Goal: Task Accomplishment & Management: Complete application form

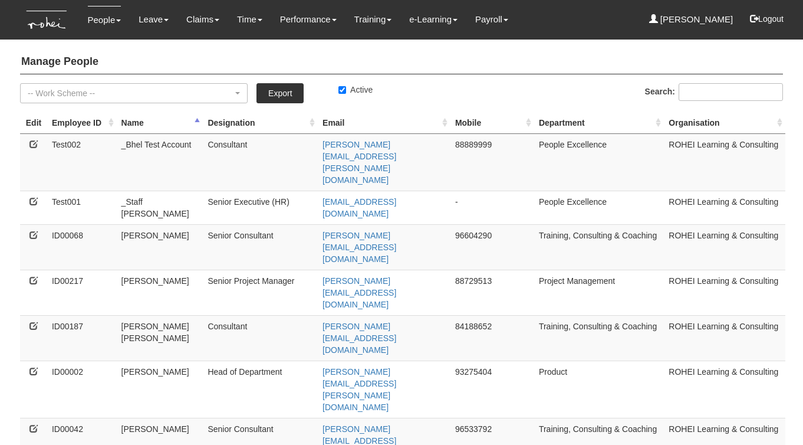
select select "50"
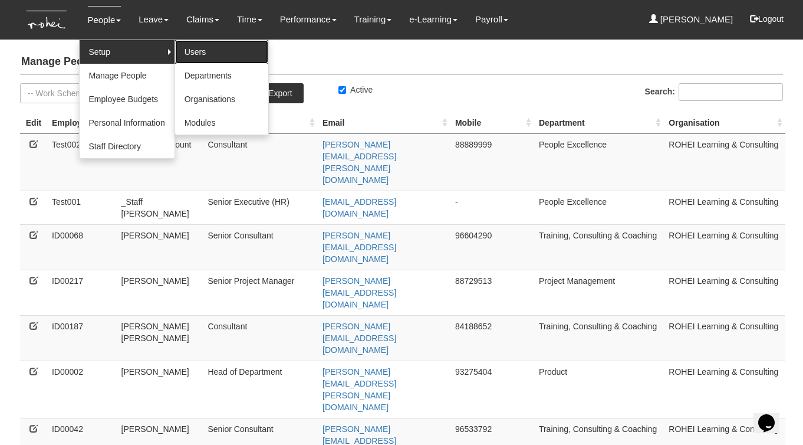
click at [184, 47] on link "Users" at bounding box center [221, 52] width 93 height 24
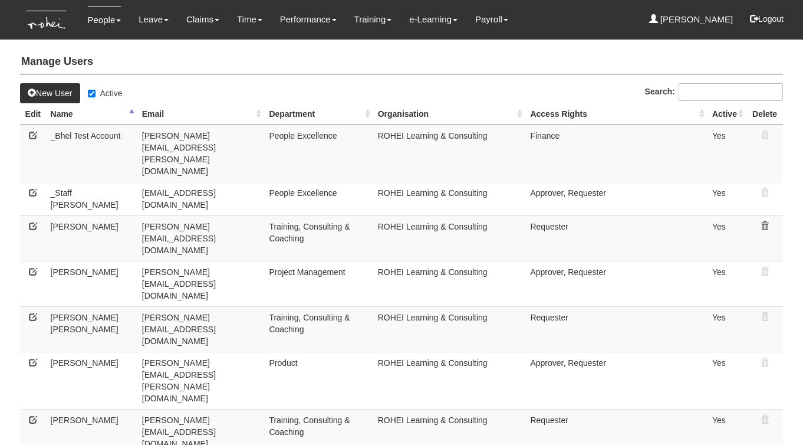
select select "50"
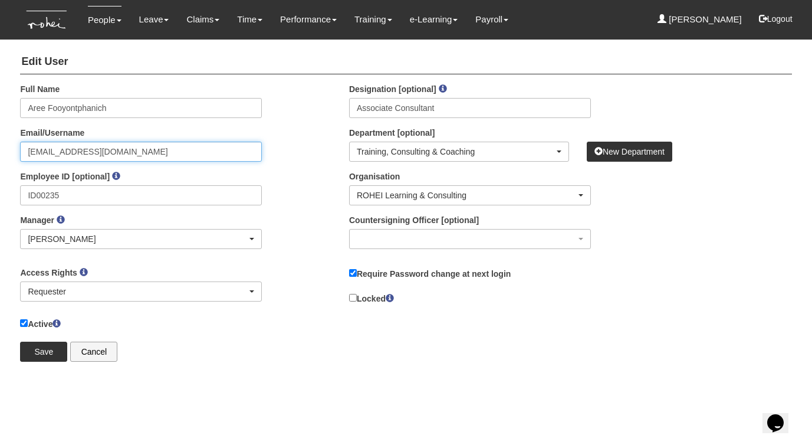
drag, startPoint x: 158, startPoint y: 152, endPoint x: 17, endPoint y: 154, distance: 140.9
click at [18, 154] on div "Full Name Aree Fooyontphanich Email/Username aree.fooyontphanich@rohei.com Empl…" at bounding box center [140, 170] width 259 height 175
drag, startPoint x: 297, startPoint y: 141, endPoint x: 285, endPoint y: 136, distance: 13.5
click at [297, 141] on div "Full Name Aree Fooyontphanich Email/Username aree.fooyontphanich@rohei.com Empl…" at bounding box center [175, 174] width 329 height 183
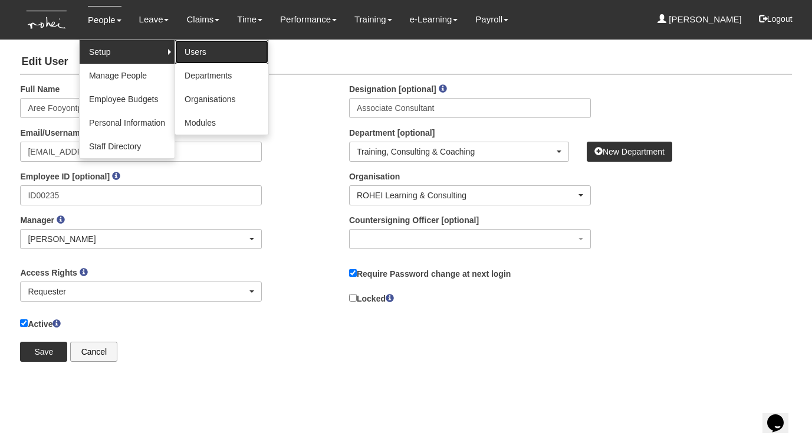
click at [208, 48] on link "Users" at bounding box center [221, 52] width 93 height 24
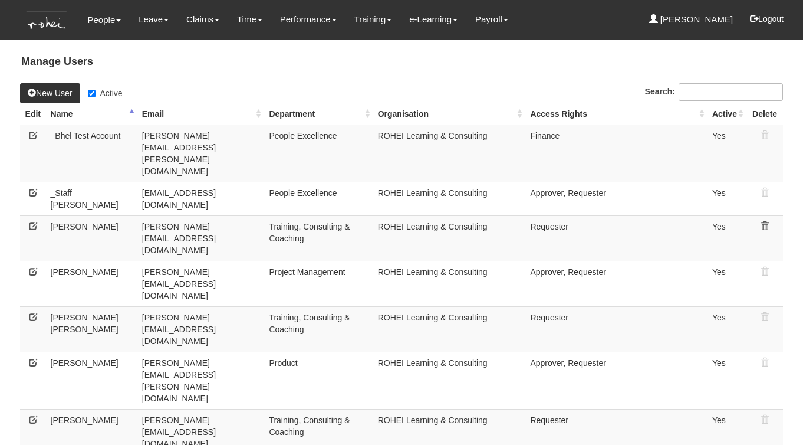
select select "50"
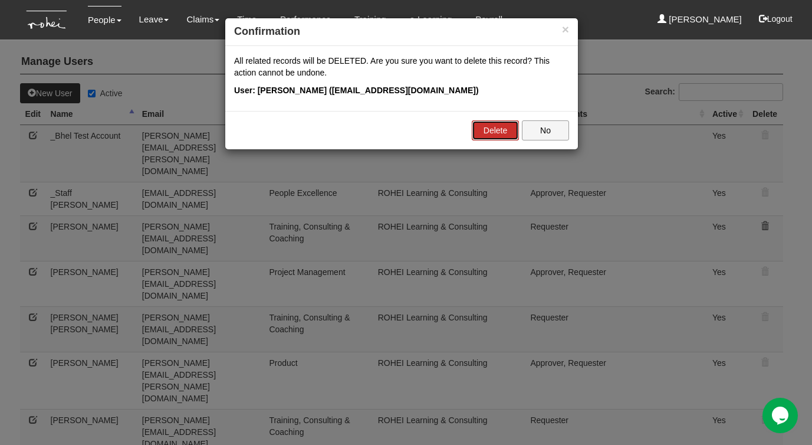
click at [493, 127] on link "Delete" at bounding box center [495, 130] width 47 height 20
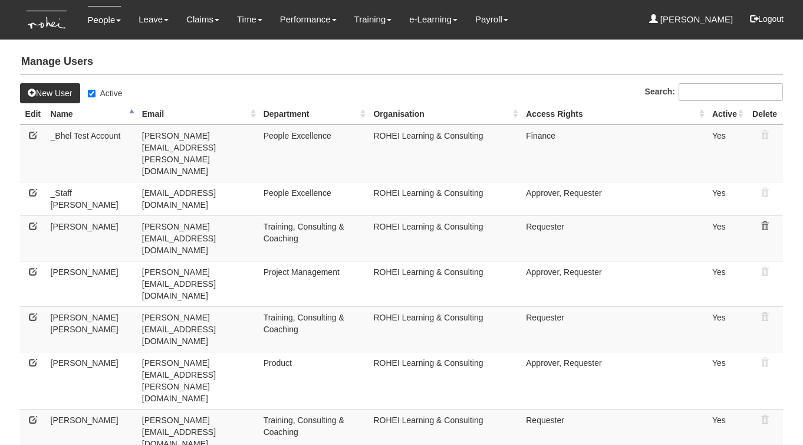
select select "50"
click at [46, 94] on link "New User" at bounding box center [50, 93] width 60 height 20
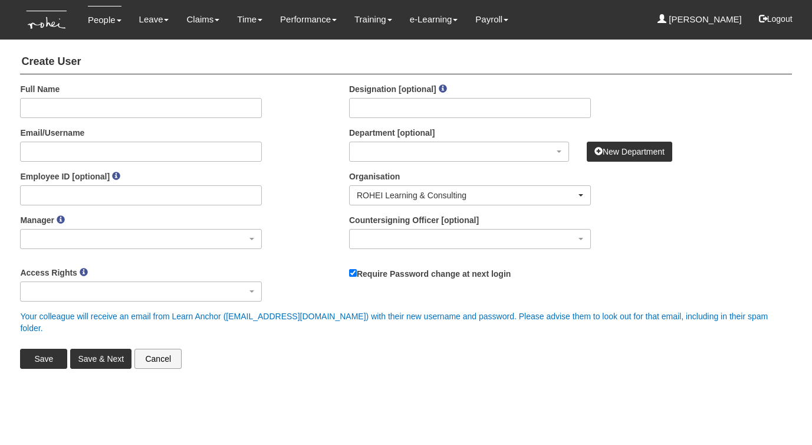
select select
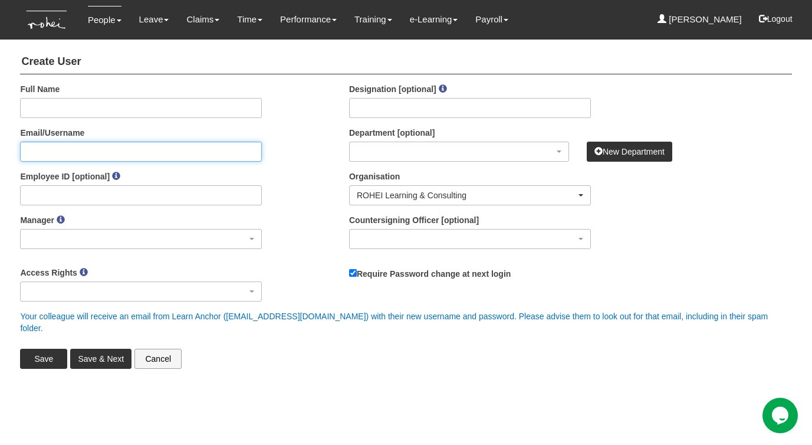
click at [47, 150] on input "Email/Username" at bounding box center [141, 151] width 242 height 20
paste input "[EMAIL_ADDRESS][DOMAIN_NAME]"
drag, startPoint x: 101, startPoint y: 152, endPoint x: 0, endPoint y: 147, distance: 101.5
click at [0, 147] on body "Toggle navigation People Setup Users Departments Organisations Modules Manage P…" at bounding box center [406, 188] width 812 height 377
type input "[EMAIL_ADDRESS][DOMAIN_NAME]"
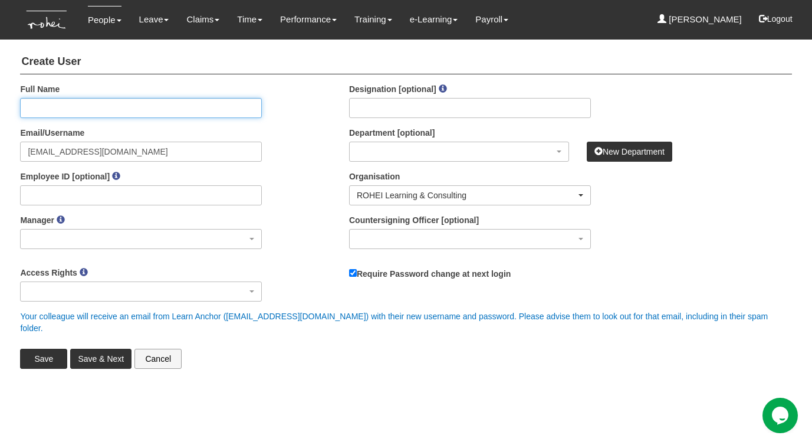
click at [58, 104] on input "Full Name" at bounding box center [141, 108] width 242 height 20
paste input "aree.fooyontphanich"
click at [44, 108] on input "aree.fooyontphanich" at bounding box center [141, 108] width 242 height 20
type input "Aree Fooyontphanich"
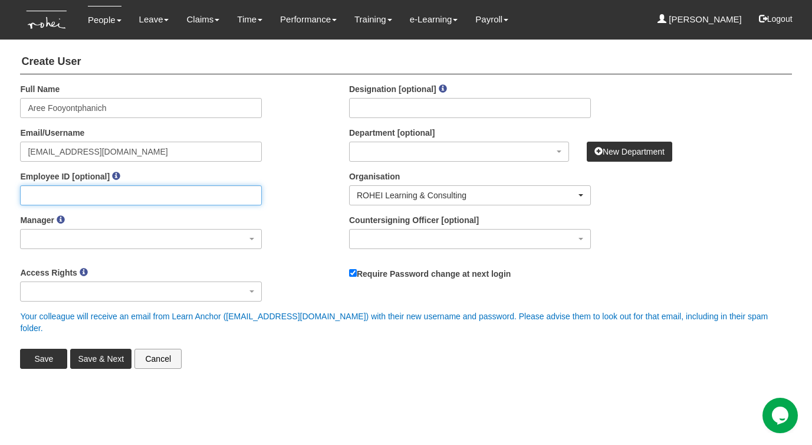
click at [67, 196] on input "Employee ID [optional]" at bounding box center [141, 195] width 242 height 20
paste input "ID00235"
type input "ID00235"
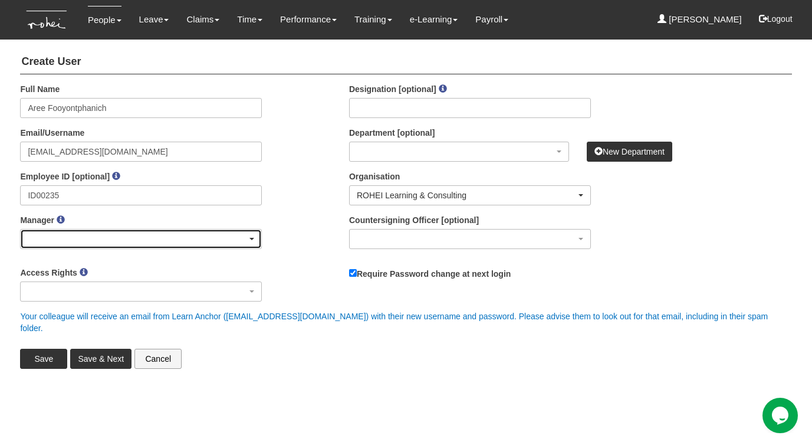
click at [58, 238] on div "button" at bounding box center [141, 238] width 241 height 19
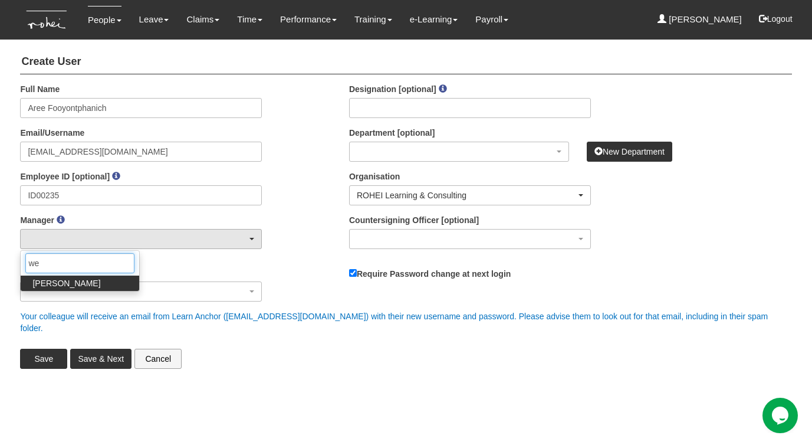
type input "we"
click at [73, 285] on span "[PERSON_NAME]" at bounding box center [66, 283] width 68 height 12
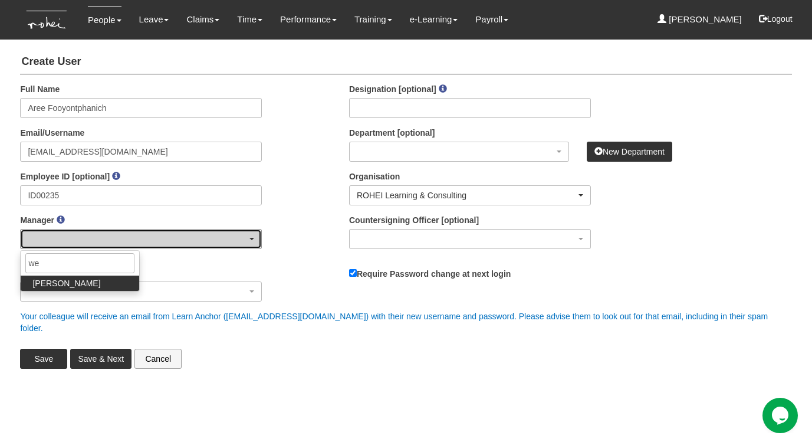
select select "c85e7207-948b-4a93-b1ce-7591f482d584"
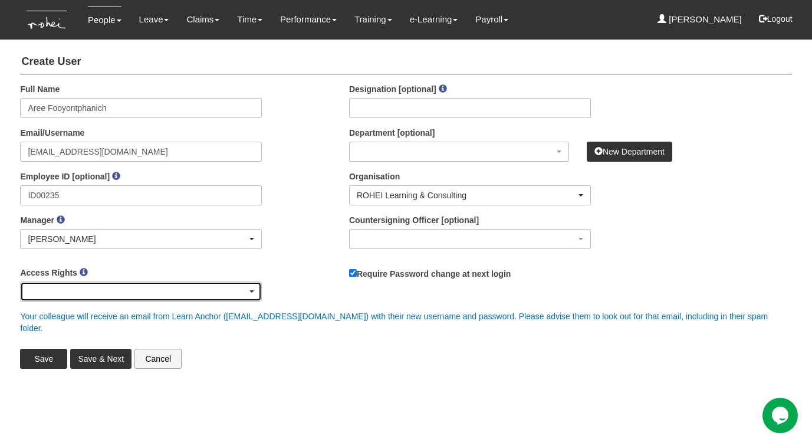
click at [72, 287] on div "button" at bounding box center [141, 291] width 241 height 19
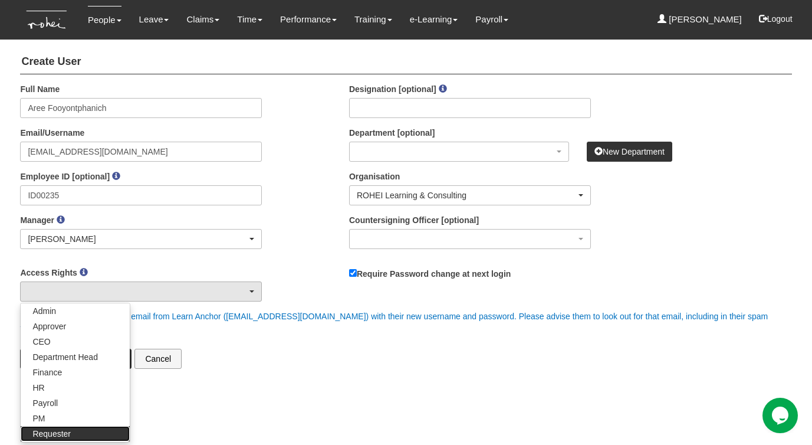
click at [65, 429] on span "Requester" at bounding box center [51, 433] width 38 height 12
select select "Requester"
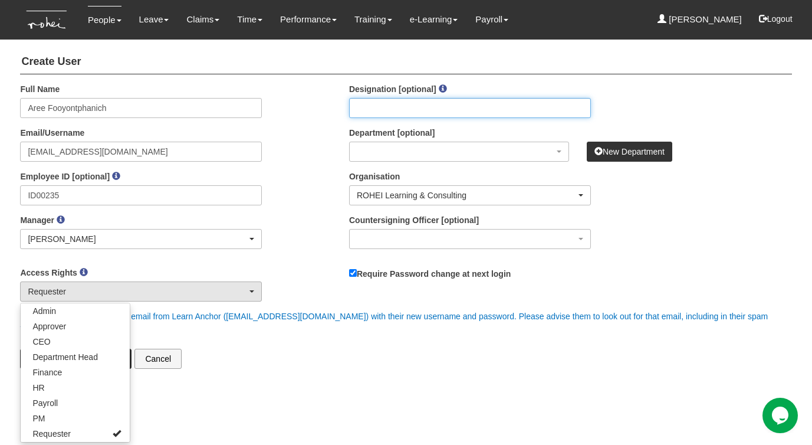
click at [390, 109] on input "Designation [optional]" at bounding box center [470, 108] width 242 height 20
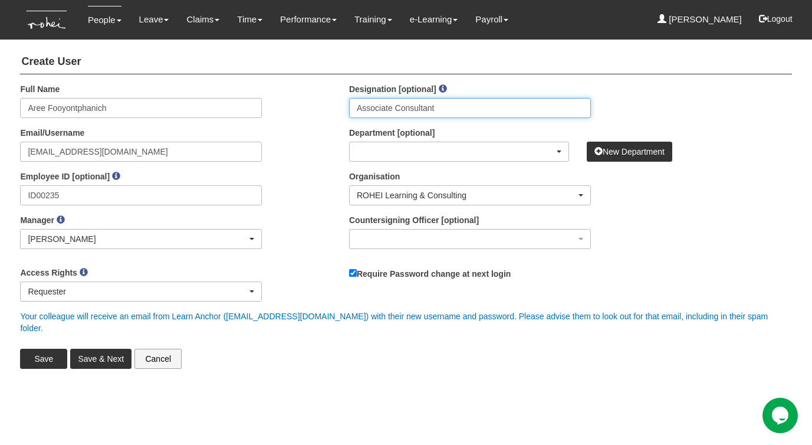
type input "Associate Consultant"
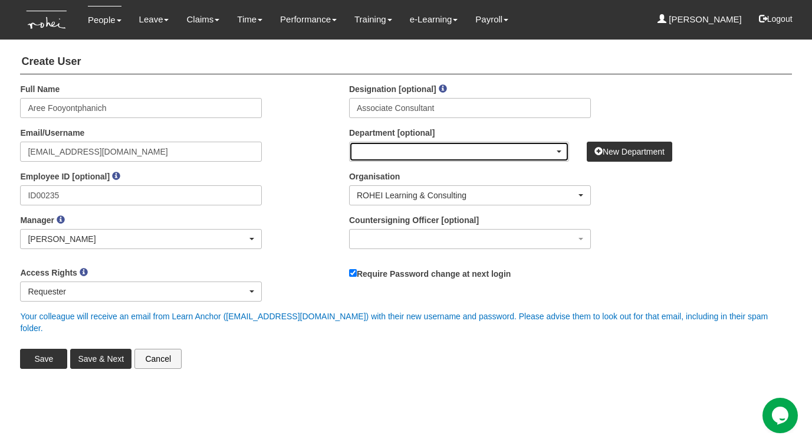
click at [380, 147] on div "button" at bounding box center [459, 151] width 219 height 19
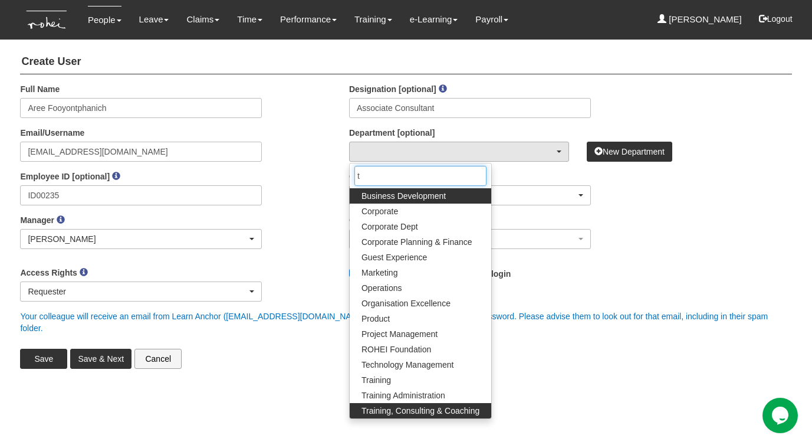
type input "t"
click at [355, 409] on link "Training, Consulting & Coaching" at bounding box center [420, 410] width 141 height 15
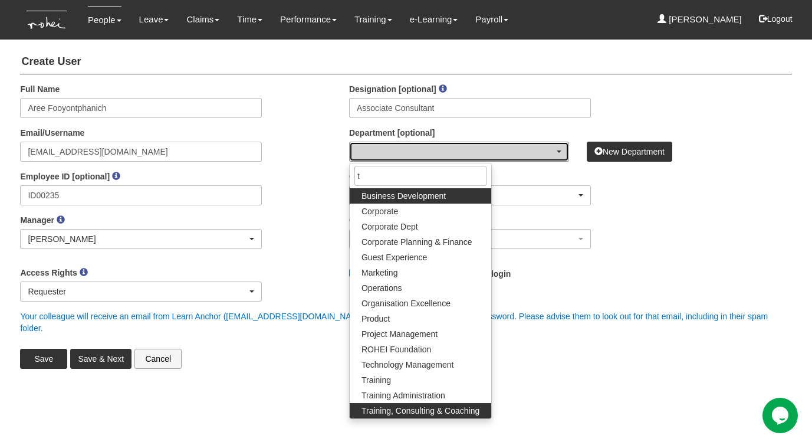
select select "140"
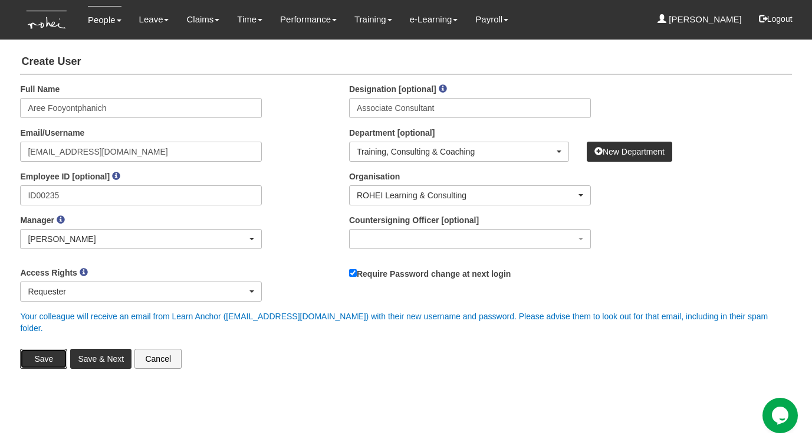
click at [42, 348] on input "Save" at bounding box center [43, 358] width 47 height 20
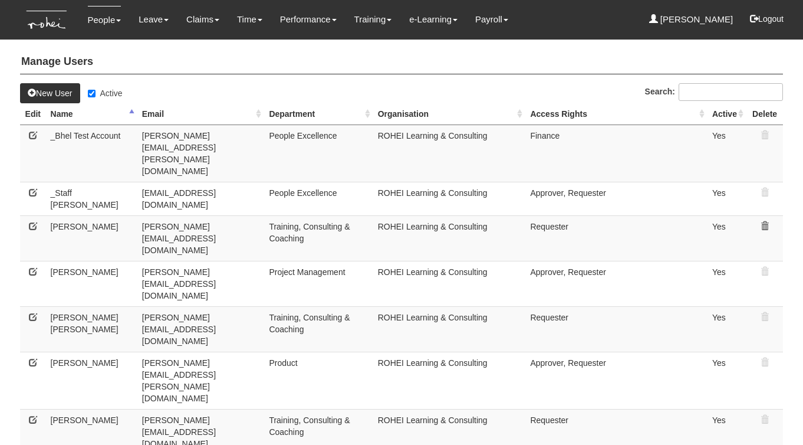
select select "50"
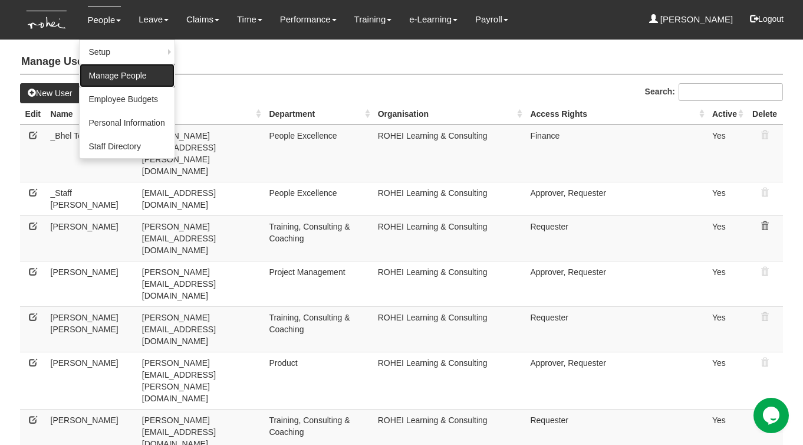
click at [108, 72] on link "Manage People" at bounding box center [127, 76] width 95 height 24
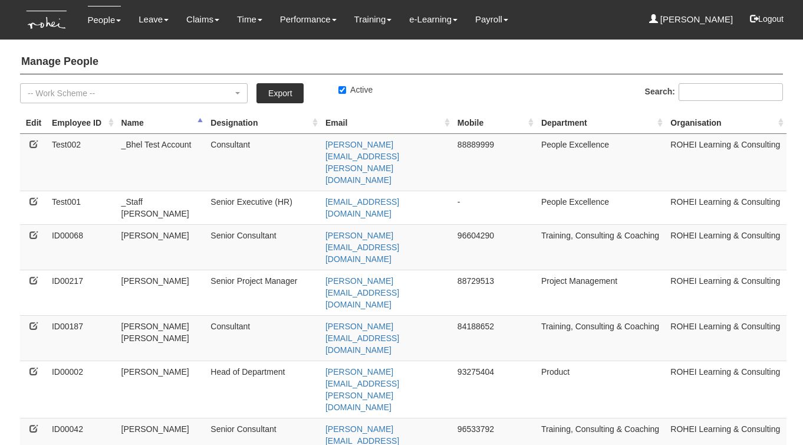
select select "50"
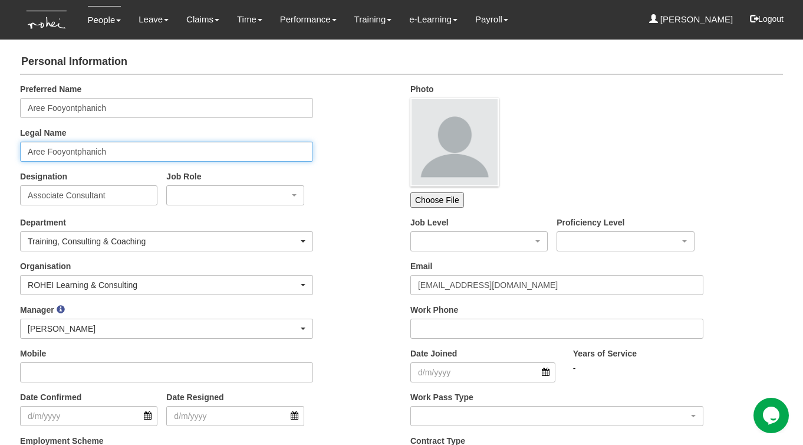
drag, startPoint x: 48, startPoint y: 150, endPoint x: 11, endPoint y: 148, distance: 37.8
click at [107, 150] on input "Fooyontphanich" at bounding box center [166, 151] width 293 height 20
paste input "Aree"
type input "Fooyontphanich Aree"
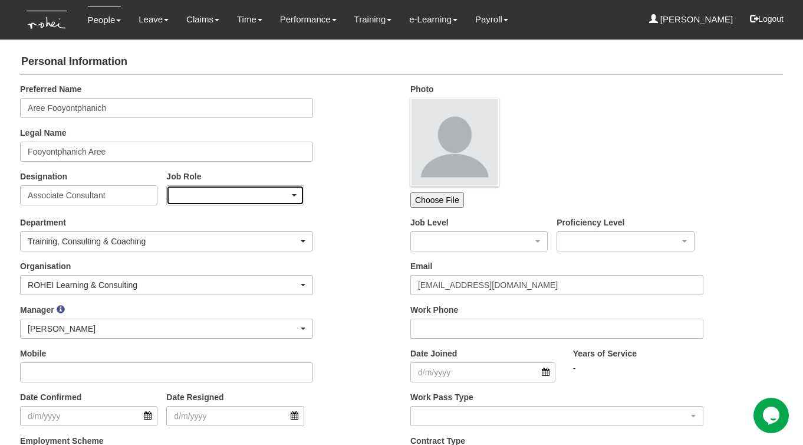
click at [216, 196] on div "button" at bounding box center [235, 195] width 136 height 19
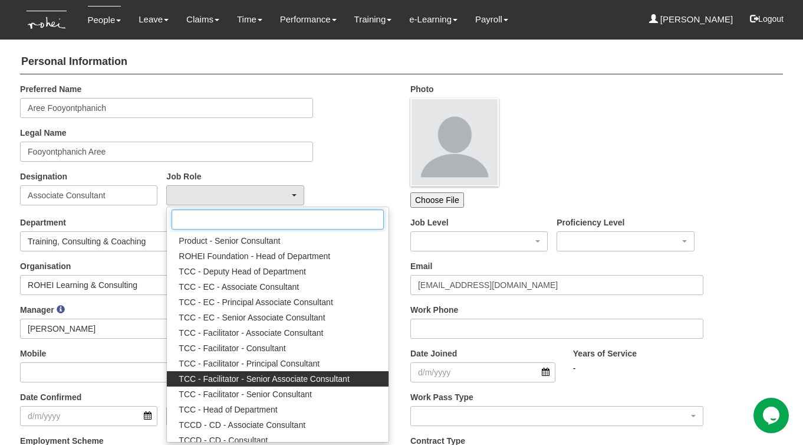
scroll to position [983, 0]
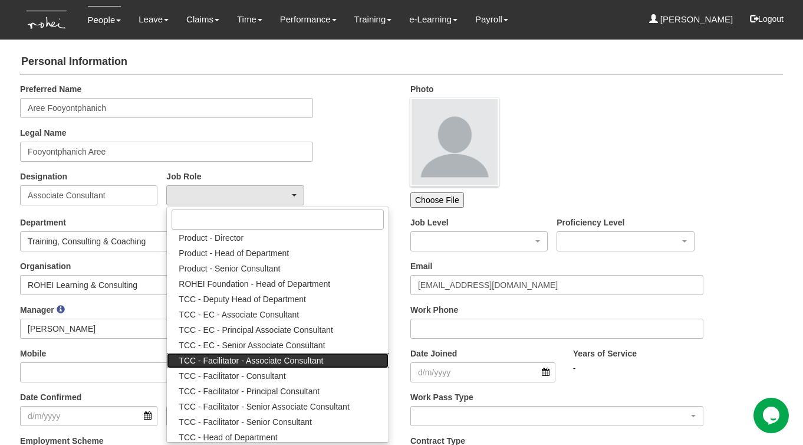
click at [259, 360] on span "TCC - Facilitator - Associate Consultant" at bounding box center [251, 360] width 144 height 12
select select "204"
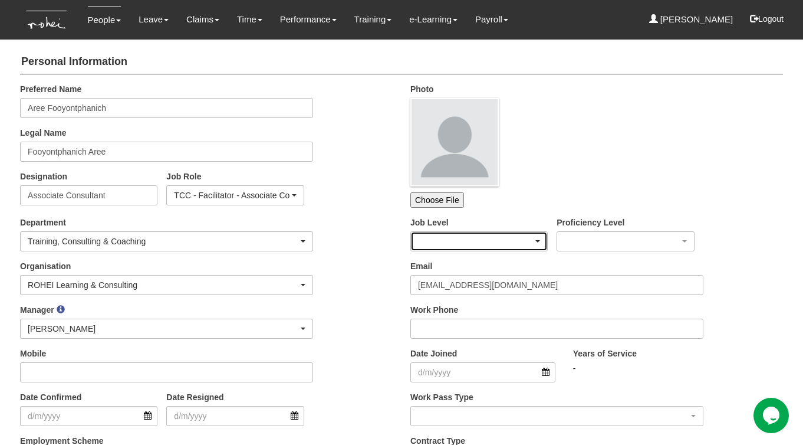
click at [463, 241] on div "button" at bounding box center [479, 241] width 136 height 19
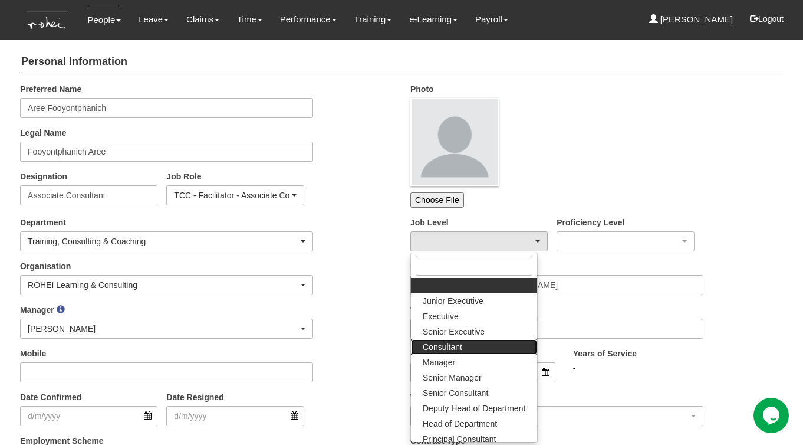
click at [448, 344] on span "Consultant" at bounding box center [442, 347] width 39 height 12
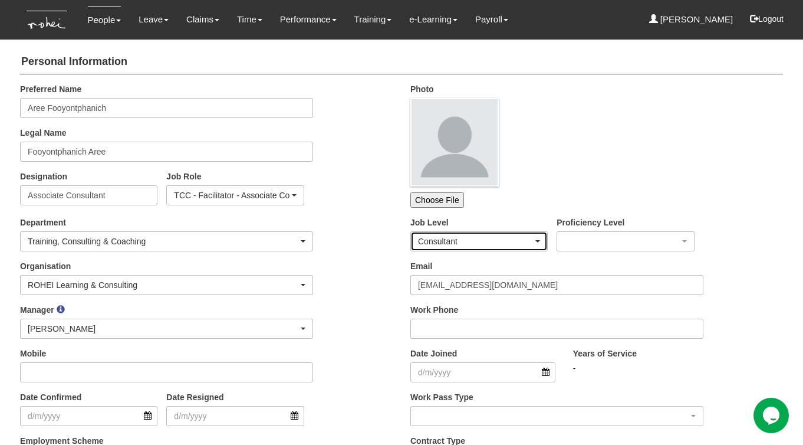
click at [456, 243] on div "Consultant" at bounding box center [475, 241] width 115 height 12
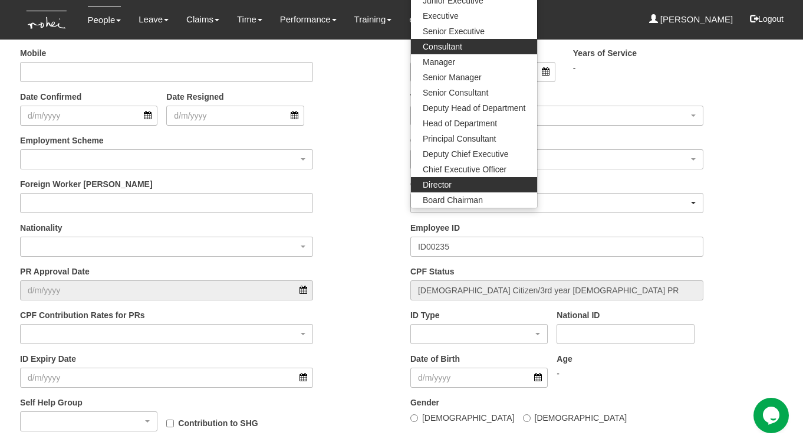
scroll to position [205, 0]
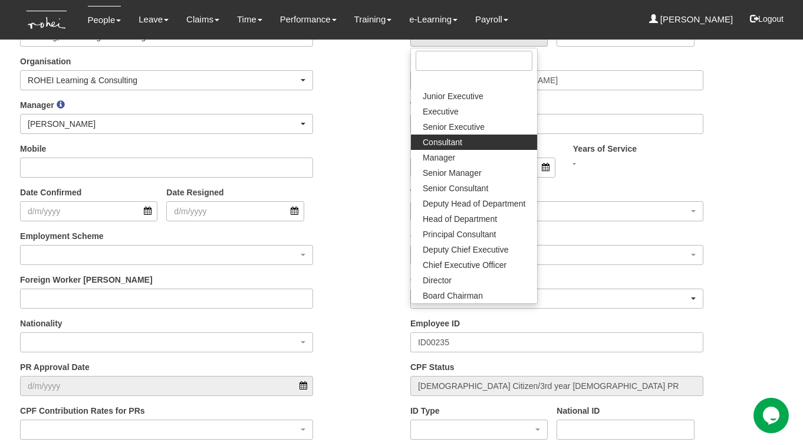
click at [455, 138] on span "Consultant" at bounding box center [442, 142] width 39 height 12
select select "29"
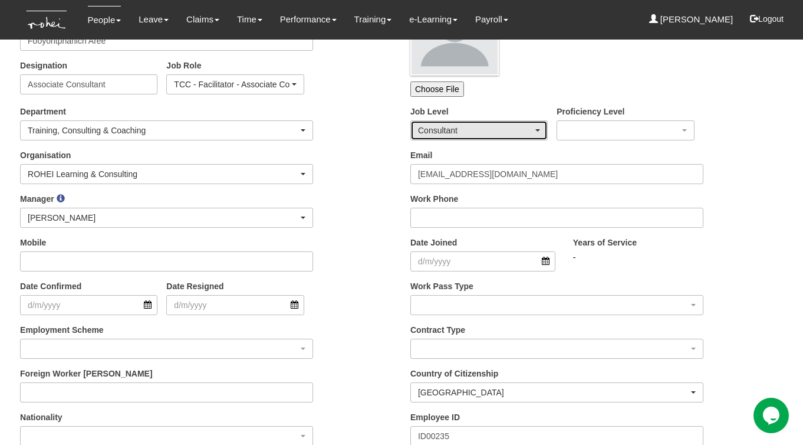
scroll to position [56, 0]
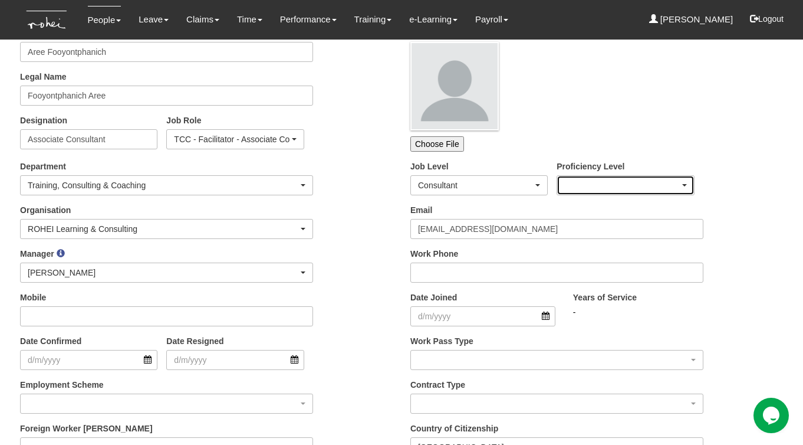
click at [595, 183] on div "button" at bounding box center [625, 185] width 136 height 19
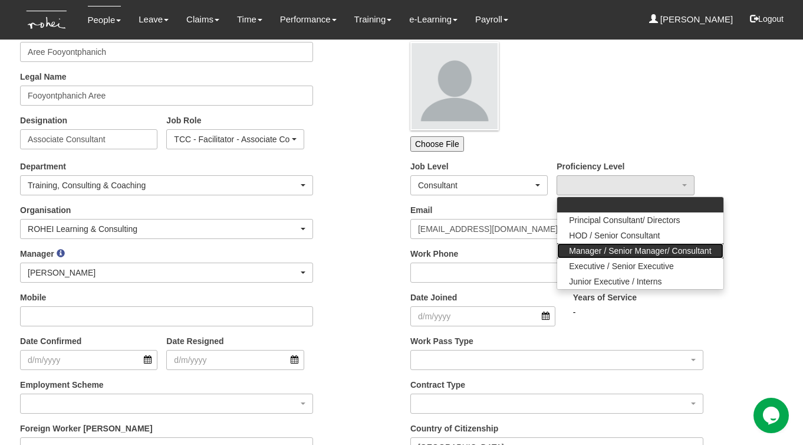
drag, startPoint x: 617, startPoint y: 246, endPoint x: 605, endPoint y: 246, distance: 11.8
click at [617, 246] on span "Manager / Senior Manager/ Consultant" at bounding box center [640, 251] width 142 height 12
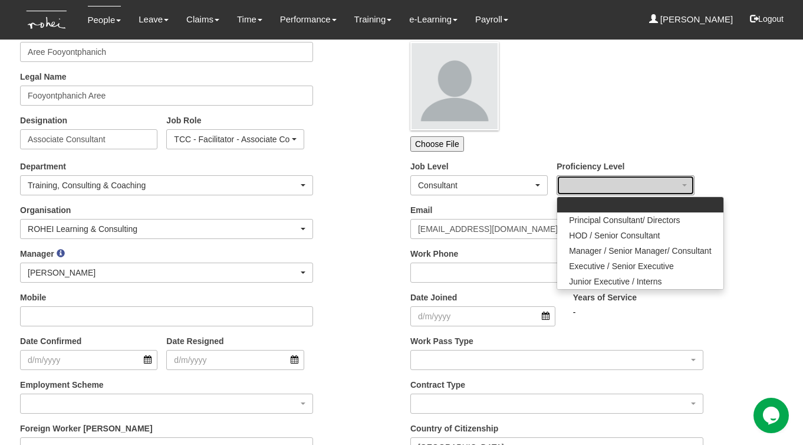
select select "18"
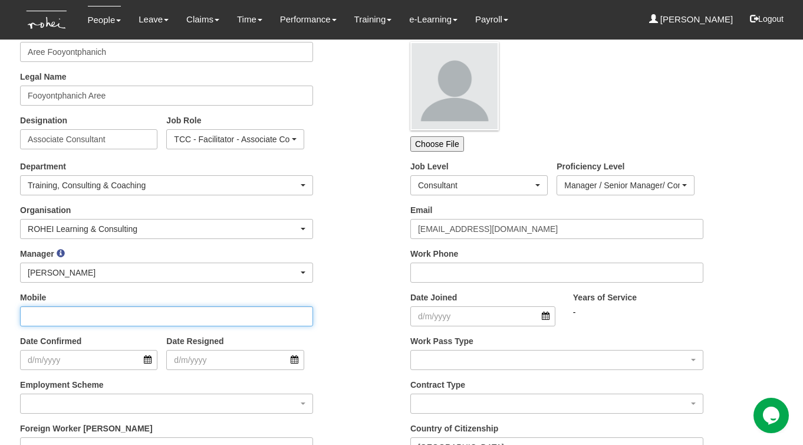
click at [96, 311] on input "Mobile" at bounding box center [166, 316] width 293 height 20
paste input "97311495"
type input "97311495"
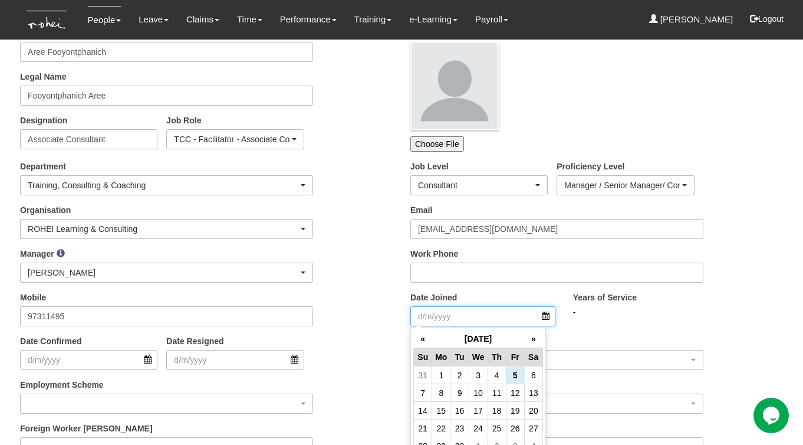
click at [547, 315] on input "Date Joined" at bounding box center [482, 316] width 145 height 20
click at [442, 399] on td "8" at bounding box center [441, 393] width 18 height 18
type input "8/9/2025"
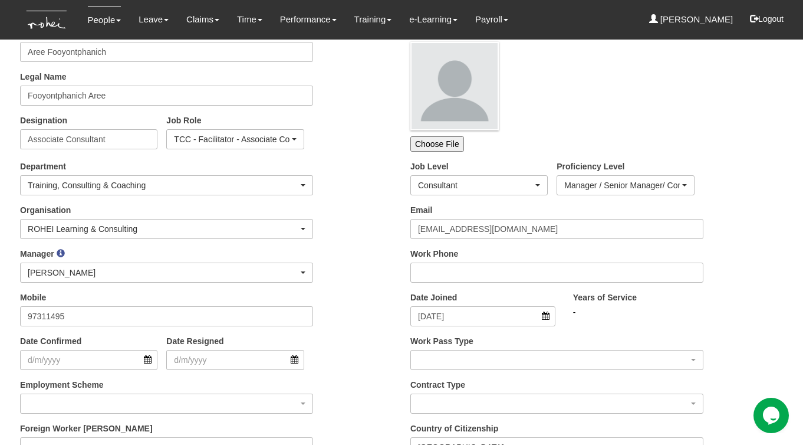
click at [377, 305] on div "Mobile 97311495" at bounding box center [206, 313] width 390 height 44
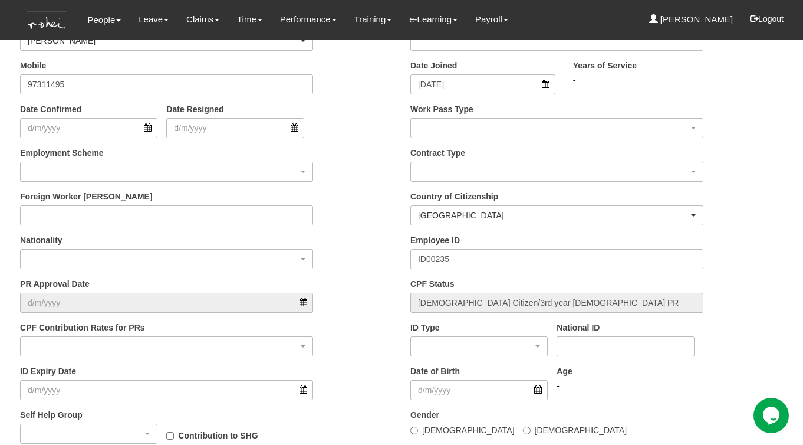
scroll to position [287, 0]
click at [459, 124] on div "button" at bounding box center [557, 128] width 292 height 19
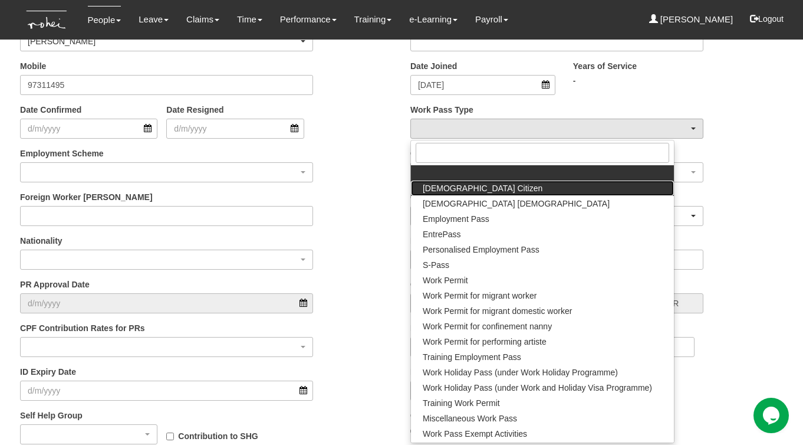
click at [462, 183] on span "Singapore Citizen" at bounding box center [483, 188] width 120 height 12
select select "Singapore Citizen"
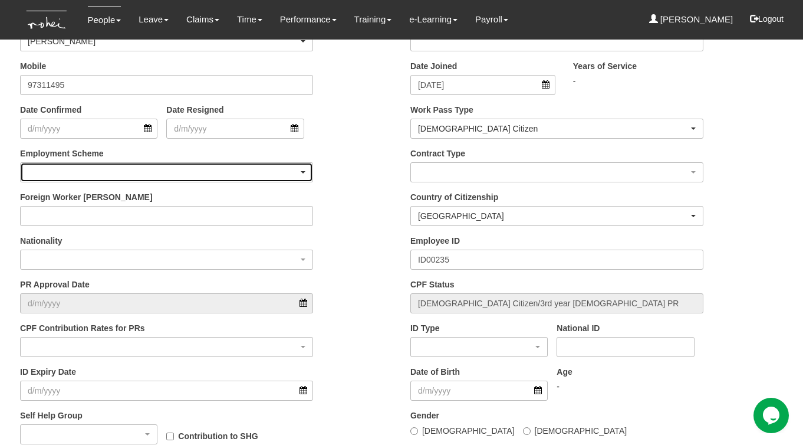
click at [166, 170] on div "button" at bounding box center [167, 172] width 292 height 19
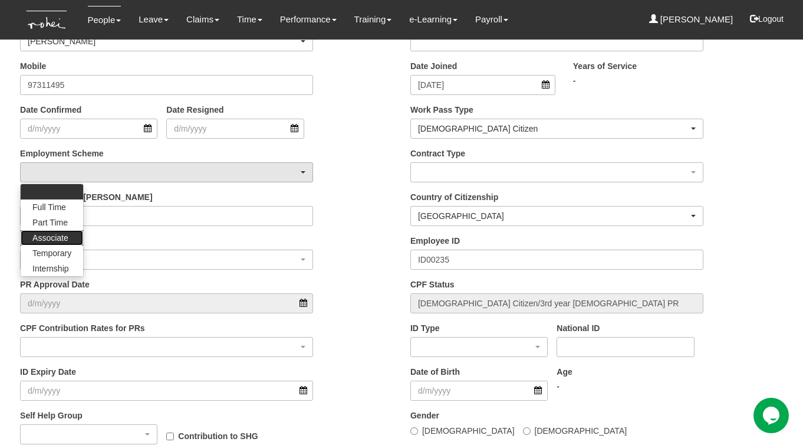
click at [55, 240] on span "Associate" at bounding box center [50, 238] width 36 height 12
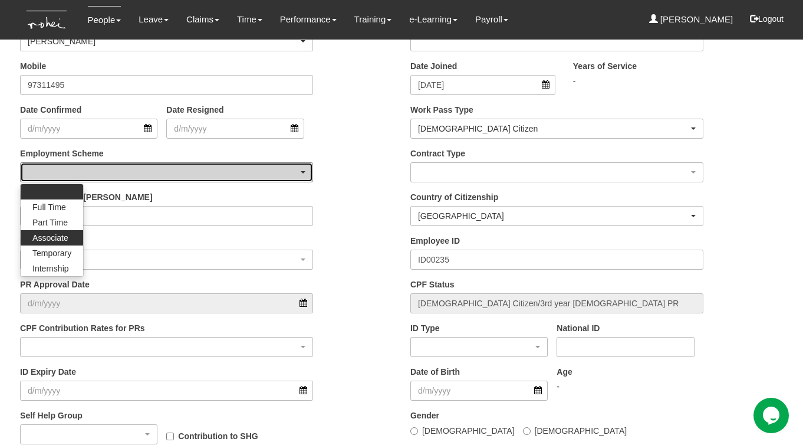
select select "Associate"
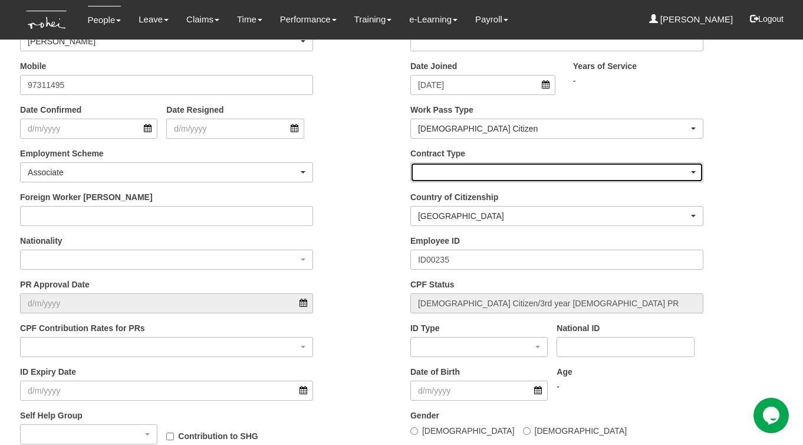
click at [460, 173] on div "button" at bounding box center [557, 172] width 292 height 19
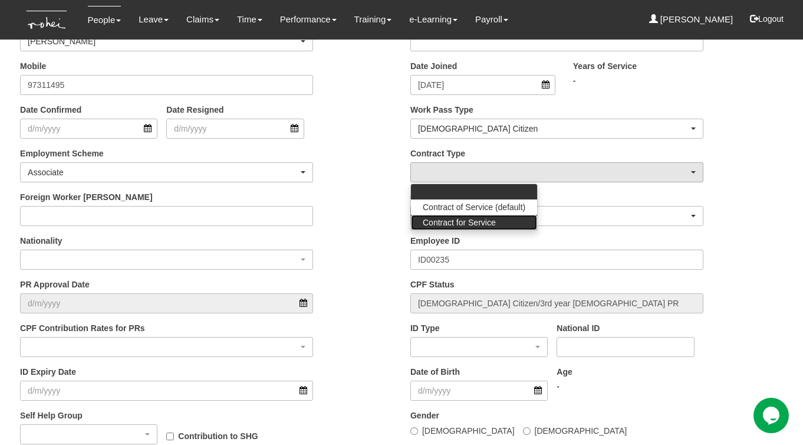
click at [475, 223] on span "Contract for Service" at bounding box center [459, 222] width 73 height 12
select select "ContractForService"
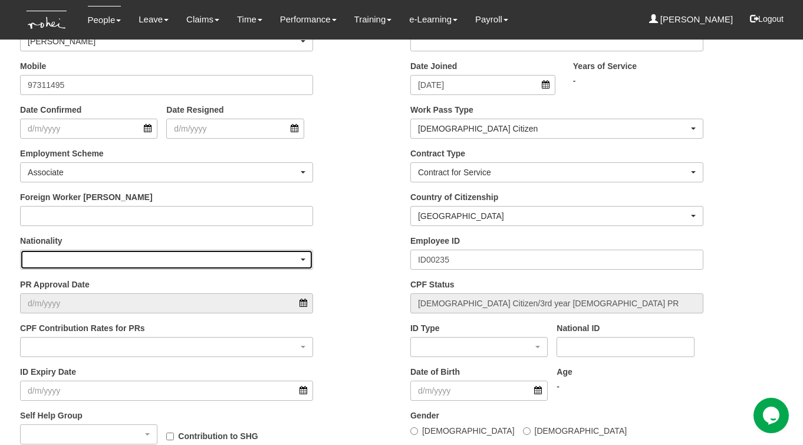
click at [148, 257] on div "button" at bounding box center [167, 259] width 292 height 19
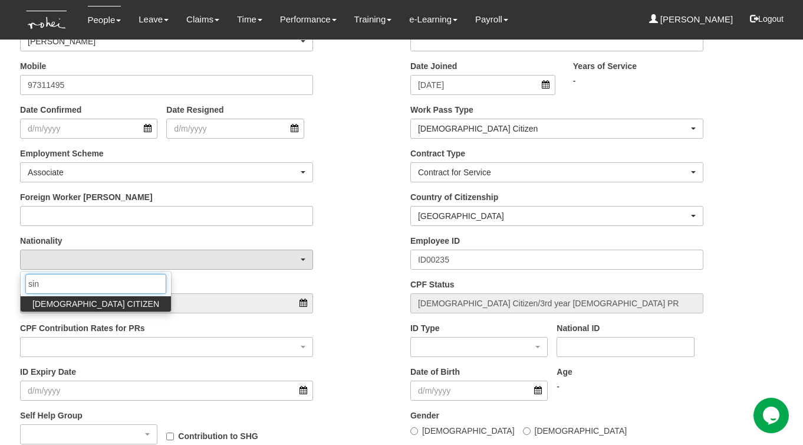
type input "sin"
click at [103, 299] on span "SINGAPORE CITIZEN" at bounding box center [95, 304] width 127 height 12
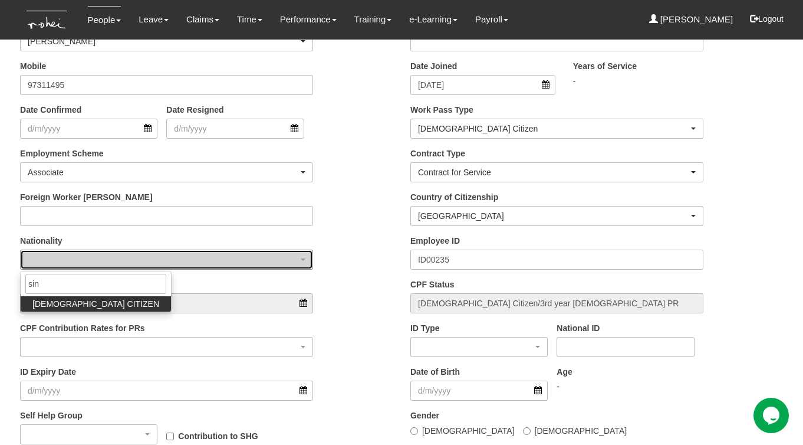
select select "210"
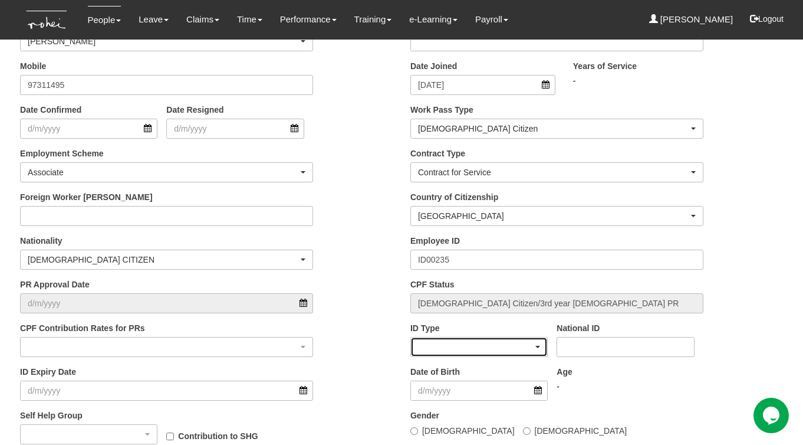
click at [447, 343] on div "button" at bounding box center [479, 346] width 136 height 19
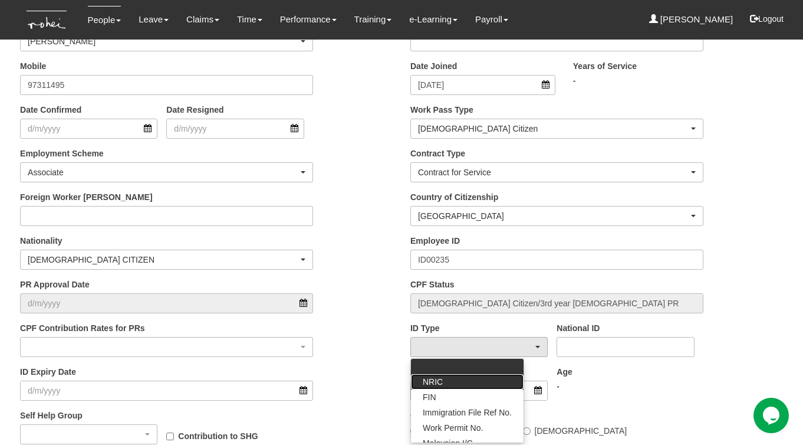
click at [447, 383] on link "NRIC" at bounding box center [467, 381] width 113 height 15
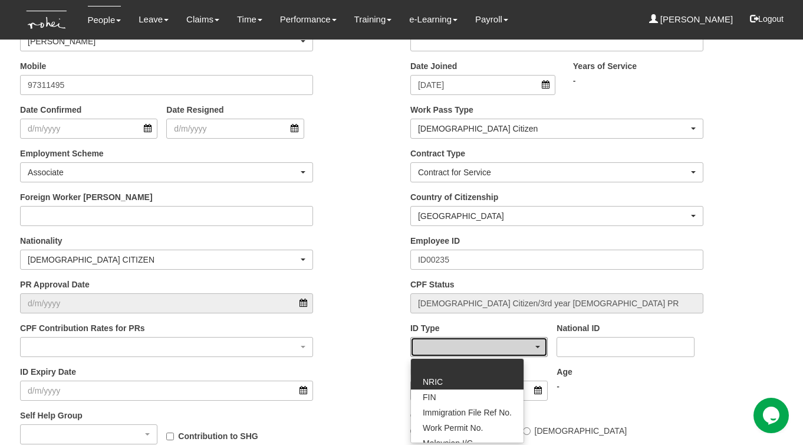
select select "NRIC"
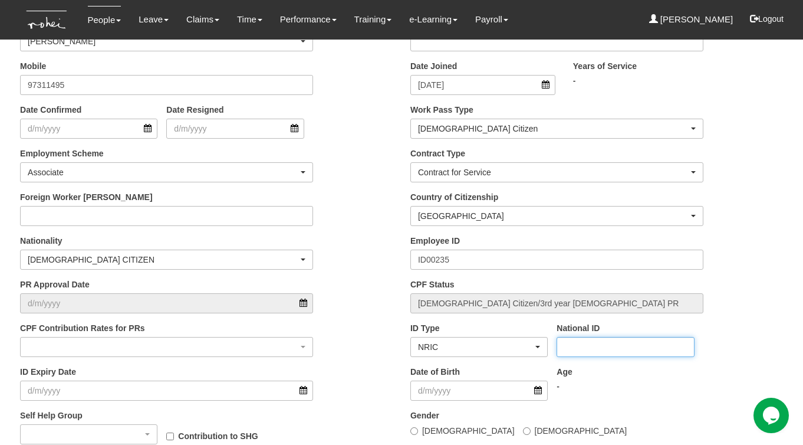
click at [569, 353] on input "National ID" at bounding box center [625, 347] width 137 height 20
paste input "s8327141h"
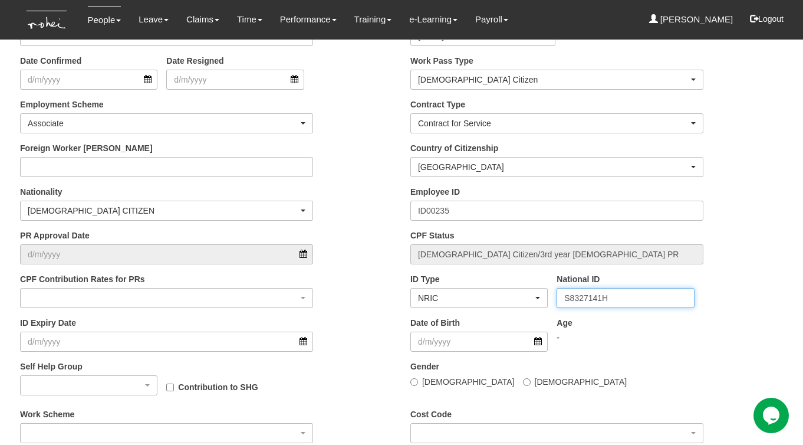
scroll to position [486, 0]
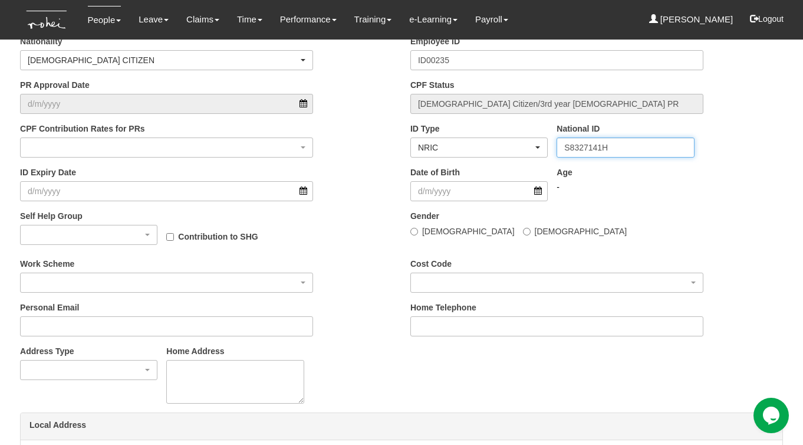
type input "S8327141H"
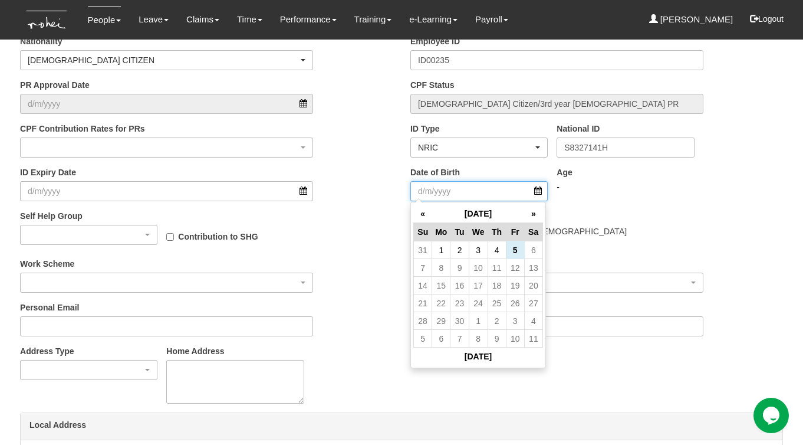
click at [535, 189] on input "Date of Birth" at bounding box center [478, 191] width 137 height 20
click at [479, 218] on th "September 2025" at bounding box center [478, 214] width 93 height 18
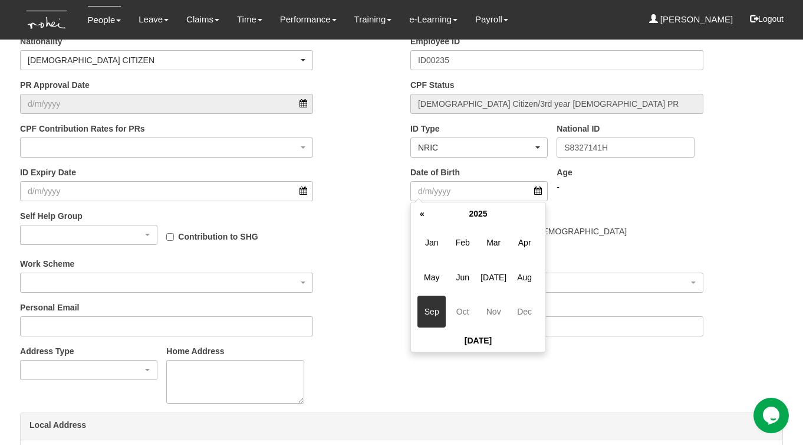
click at [479, 218] on th "2025" at bounding box center [478, 214] width 94 height 18
click at [414, 212] on th "«" at bounding box center [422, 214] width 18 height 18
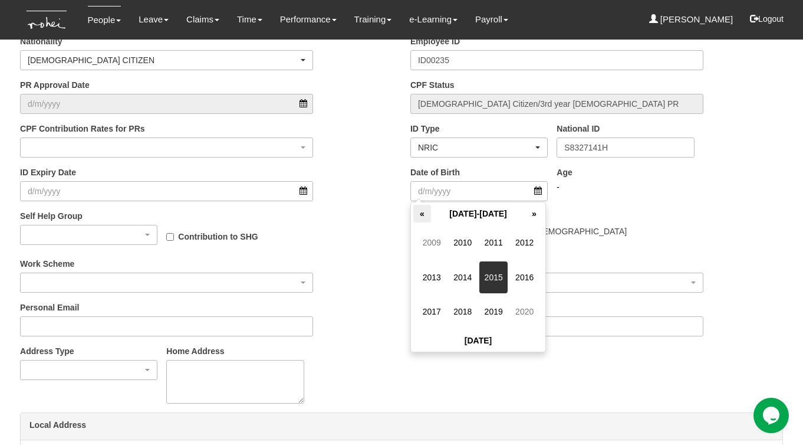
click at [416, 211] on th "«" at bounding box center [422, 214] width 18 height 18
click at [433, 274] on span "1983" at bounding box center [431, 277] width 28 height 32
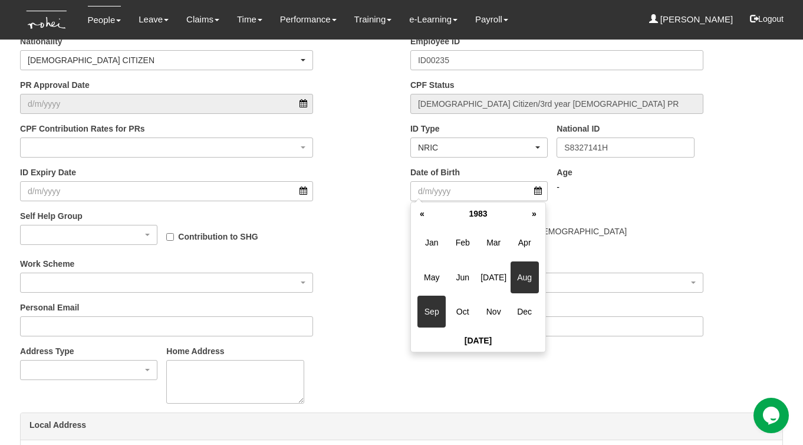
click at [516, 277] on span "Aug" at bounding box center [525, 277] width 28 height 32
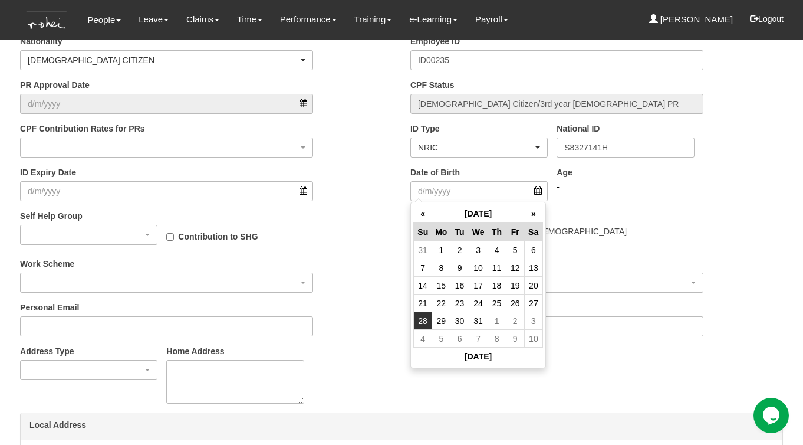
click at [426, 321] on td "28" at bounding box center [422, 321] width 18 height 18
type input "28/8/1983"
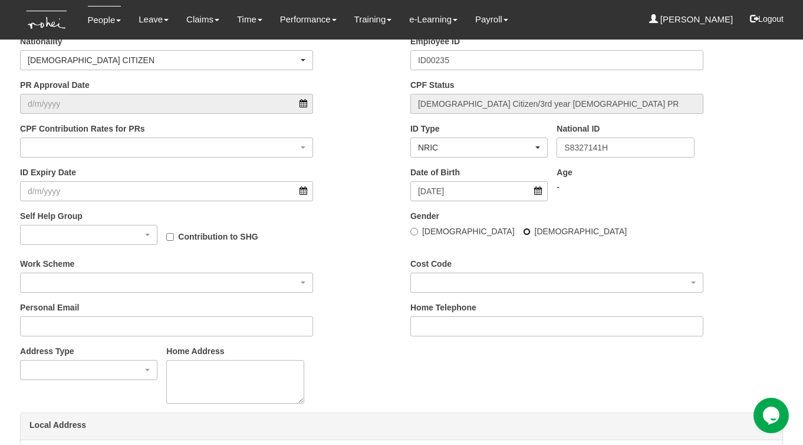
click at [523, 230] on input "Female" at bounding box center [527, 232] width 8 height 8
radio input "true"
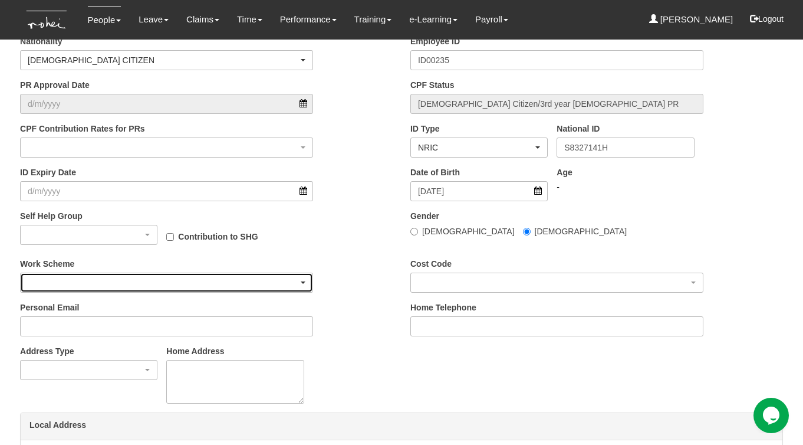
click at [274, 281] on div "button" at bounding box center [167, 282] width 292 height 19
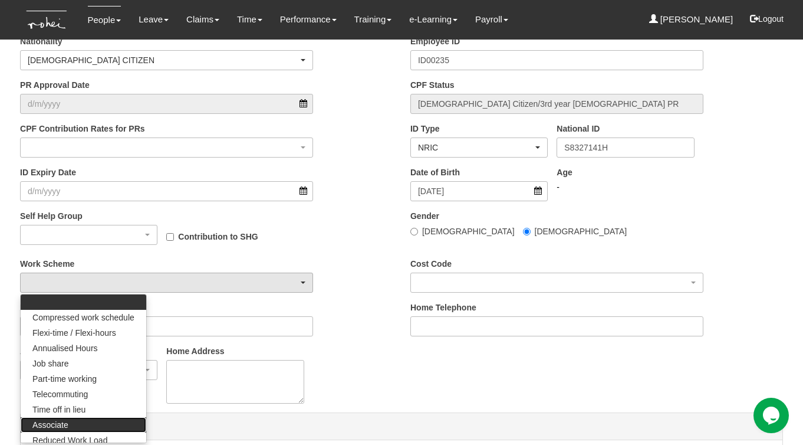
click at [101, 418] on link "Associate" at bounding box center [84, 424] width 126 height 15
select select "Associate"
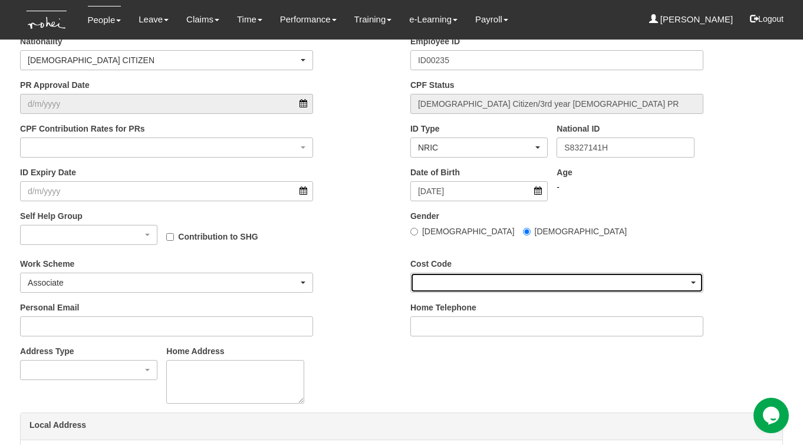
click at [430, 285] on div "button" at bounding box center [557, 282] width 292 height 19
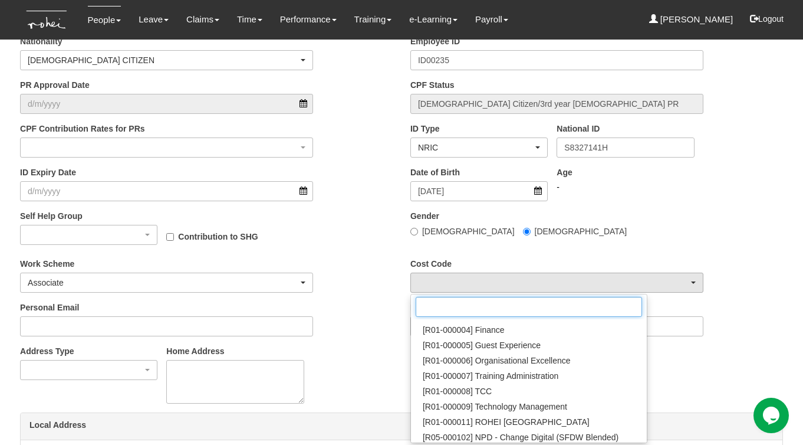
scroll to position [106, 0]
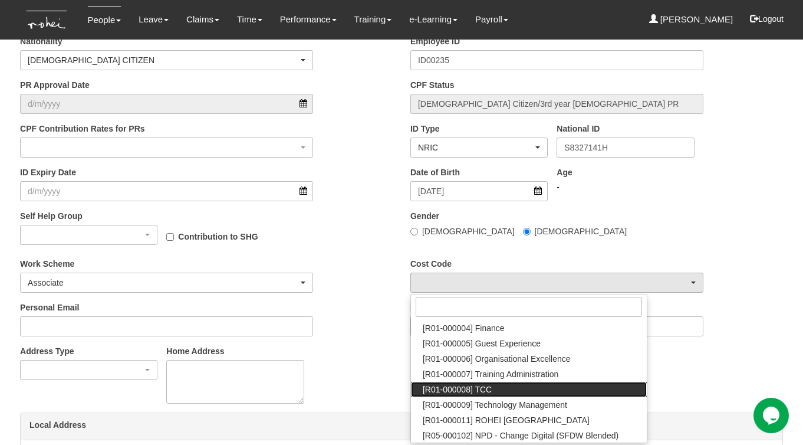
click at [457, 384] on span "[R01-000008] TCC" at bounding box center [457, 389] width 69 height 12
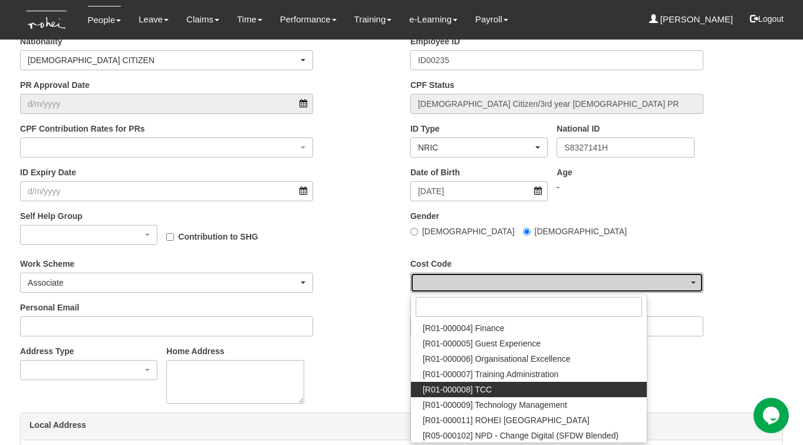
select select "1485"
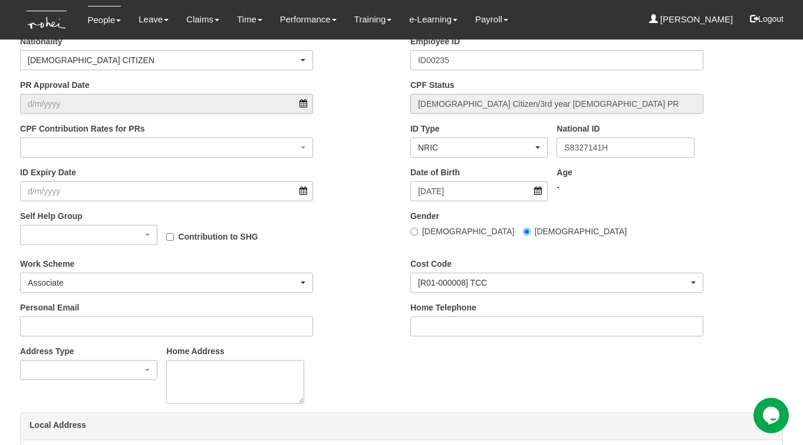
click at [342, 301] on div "Personal Email" at bounding box center [206, 323] width 390 height 44
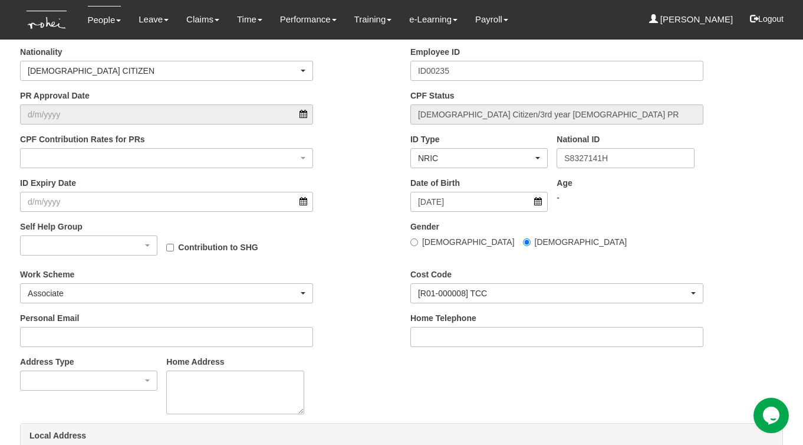
scroll to position [471, 0]
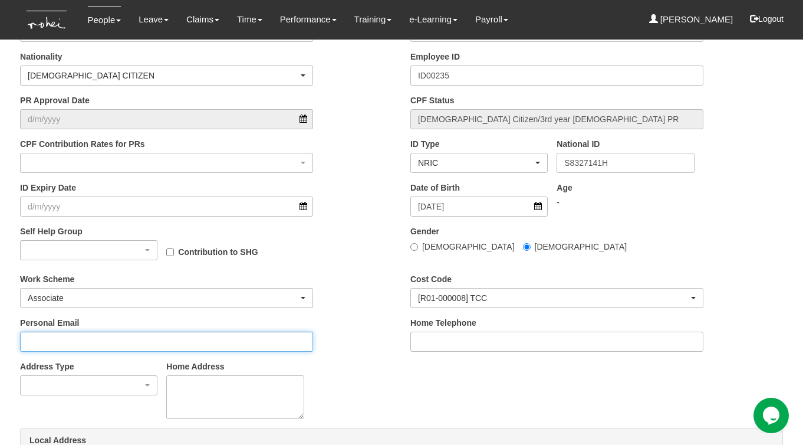
click at [104, 345] on input "Personal Email" at bounding box center [166, 341] width 293 height 20
paste input "aree@faiglobal.co"
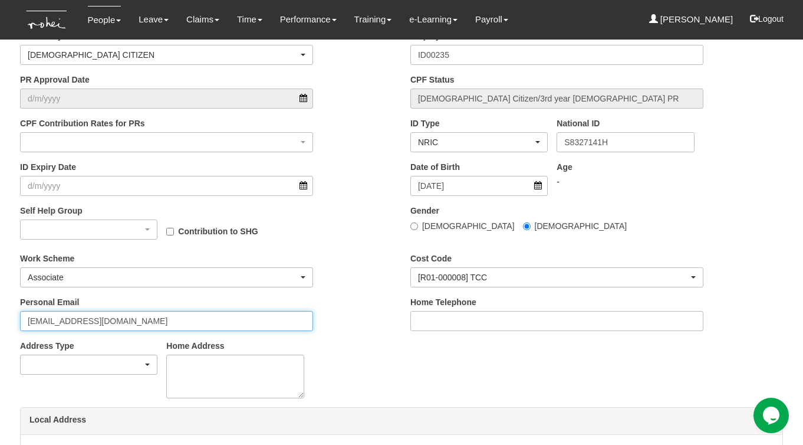
scroll to position [511, 0]
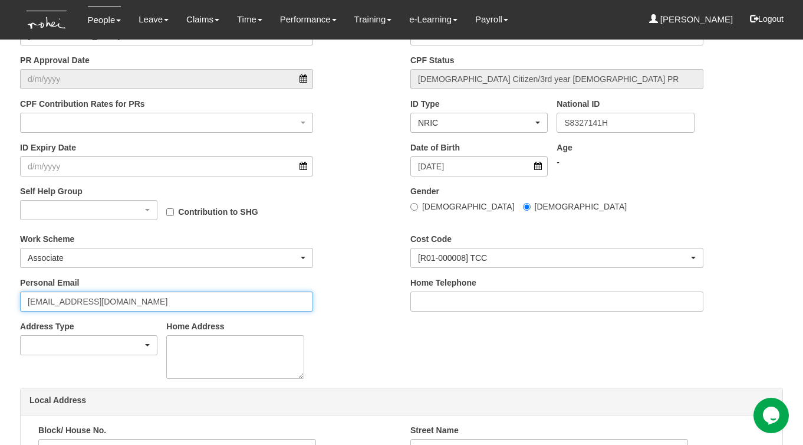
type input "aree@faiglobal.co"
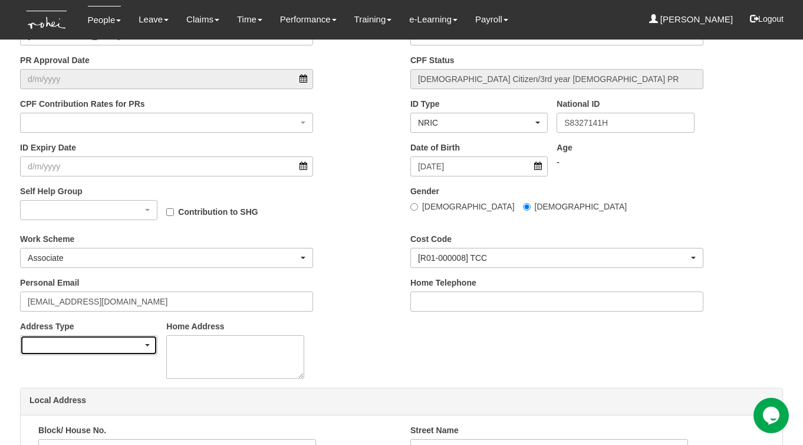
click at [108, 342] on div "button" at bounding box center [89, 344] width 136 height 19
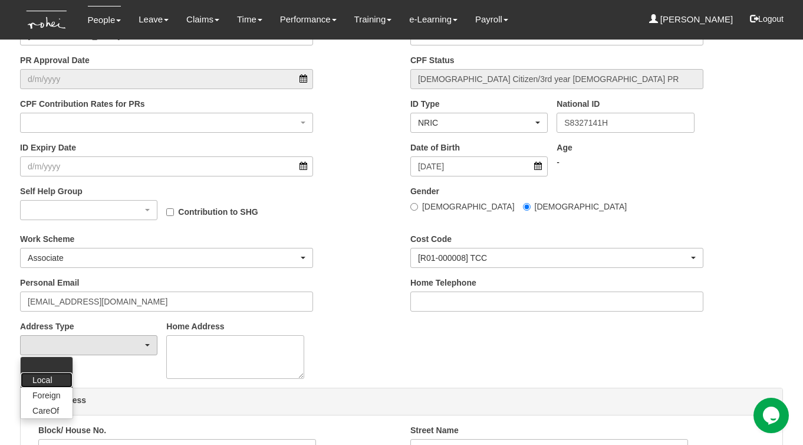
click at [43, 376] on span "Local" at bounding box center [41, 380] width 19 height 12
select select "1"
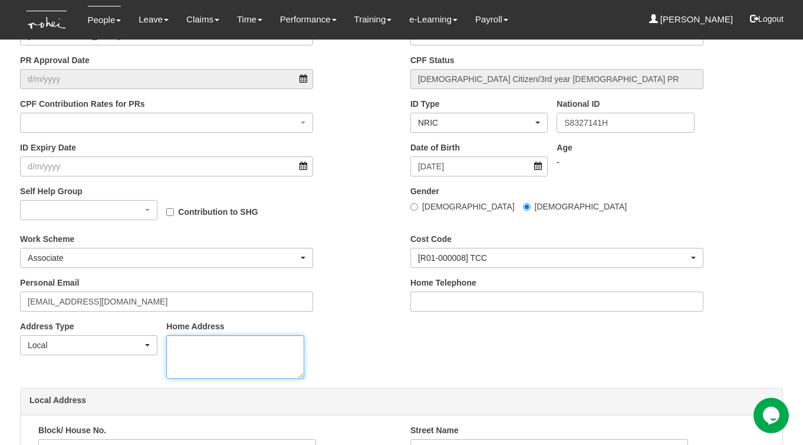
click at [217, 347] on textarea "Home Address" at bounding box center [234, 357] width 137 height 44
paste textarea "Blk 640A Senja Close #38-289 S671640"
click at [254, 344] on textarea "Blk 640A Senja Close #38-289 S671640" at bounding box center [234, 357] width 137 height 44
click at [226, 354] on textarea "Blk 640A Senja Close Unit #38-289 S671640" at bounding box center [234, 357] width 137 height 44
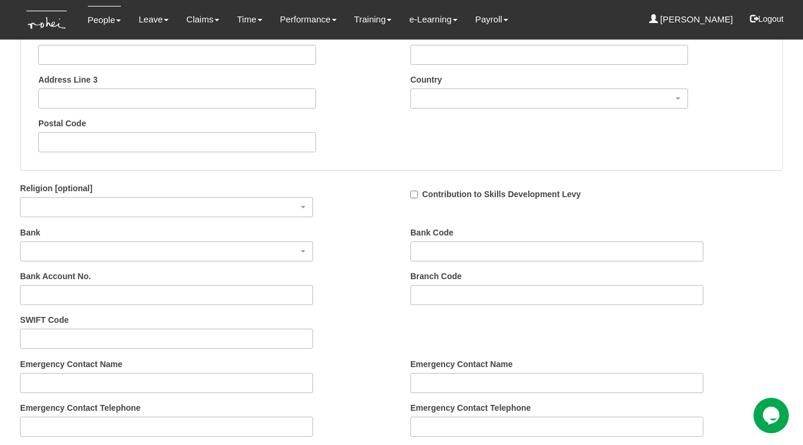
scroll to position [1095, 0]
type textarea "Blk 640A Senja Close Unit #38-289 Singapore 671640"
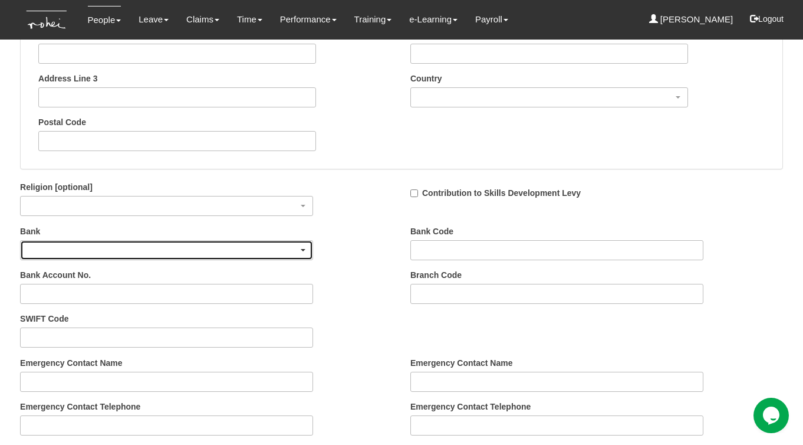
click at [123, 248] on div "button" at bounding box center [167, 250] width 292 height 19
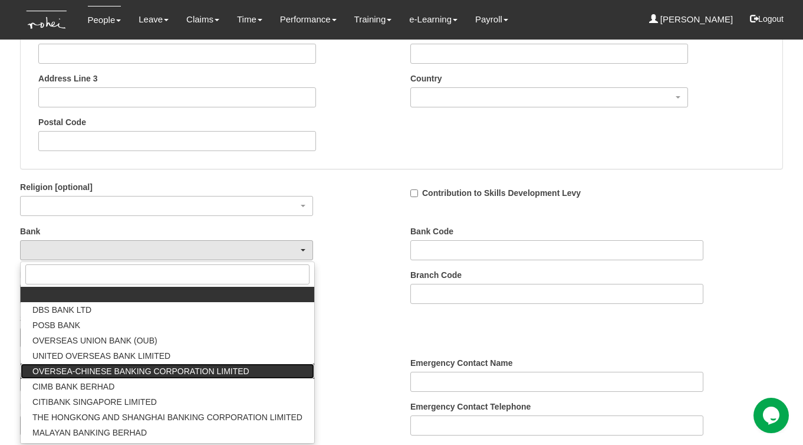
click at [85, 368] on span "OVERSEA-CHINESE BANKING CORPORATION LIMITED" at bounding box center [140, 371] width 217 height 12
select select "3"
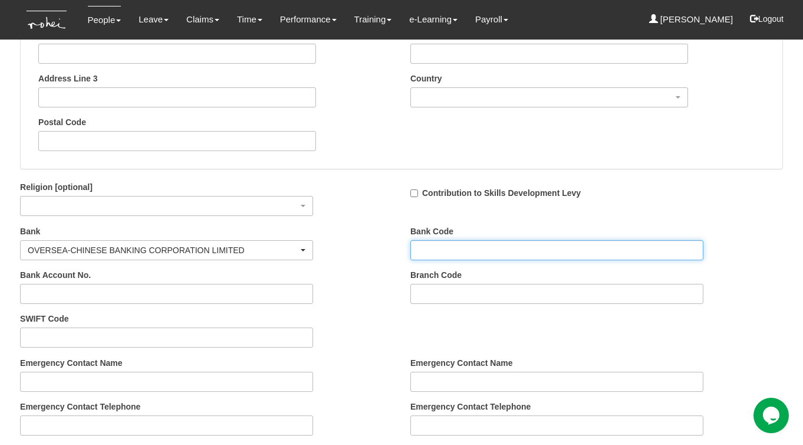
click at [426, 249] on input "Bank Code" at bounding box center [556, 250] width 293 height 20
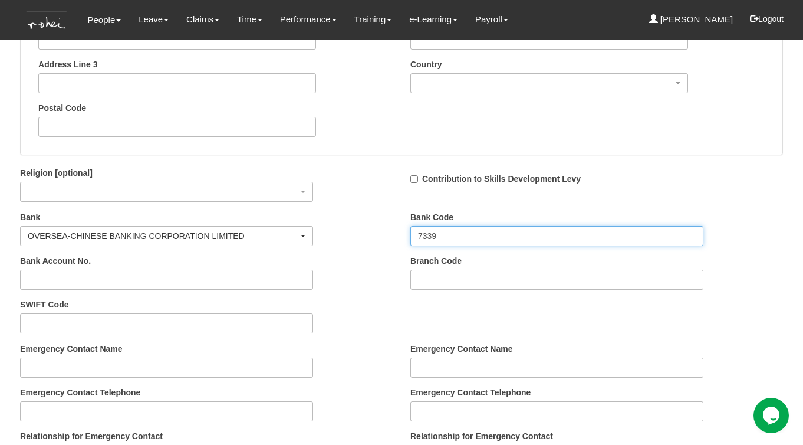
scroll to position [1122, 0]
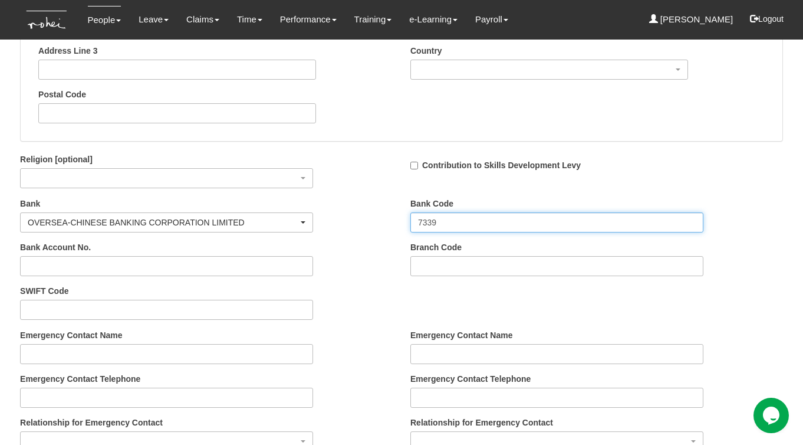
type input "7339"
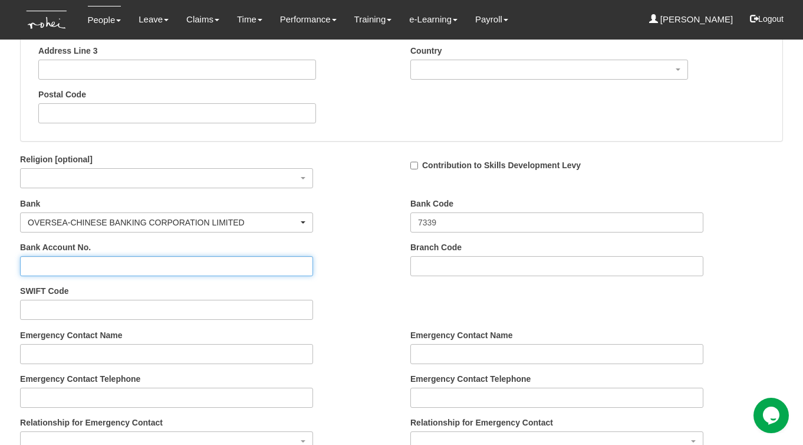
click at [122, 263] on input "Bank Account No." at bounding box center [166, 266] width 293 height 20
paste input "695294272001"
type input "695294272001"
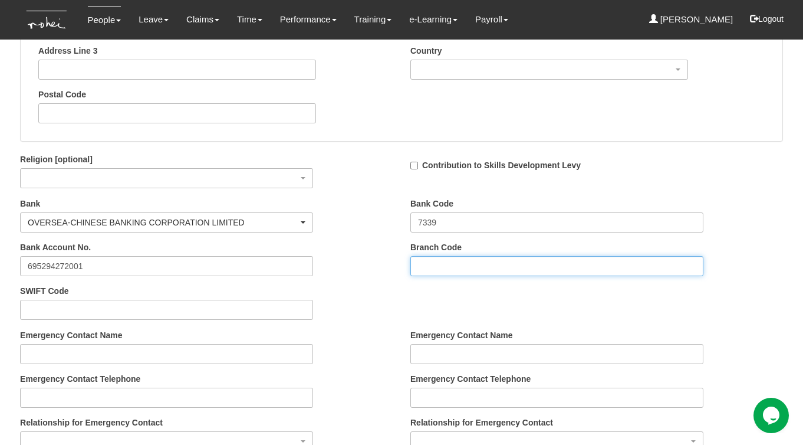
click at [446, 259] on input "Branch Code" at bounding box center [556, 266] width 293 height 20
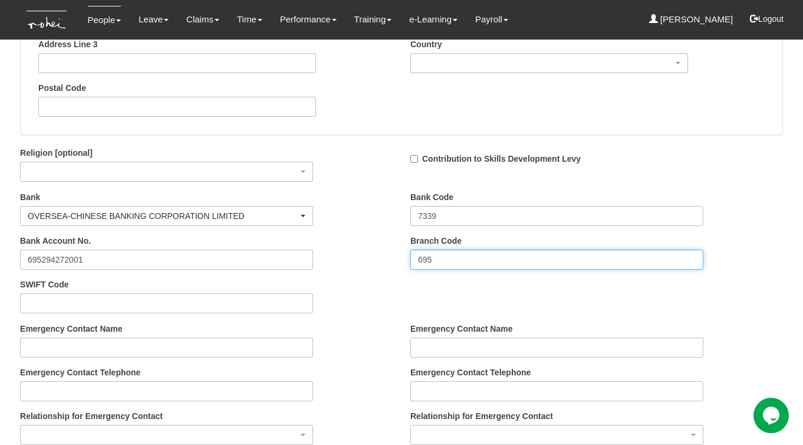
scroll to position [1170, 0]
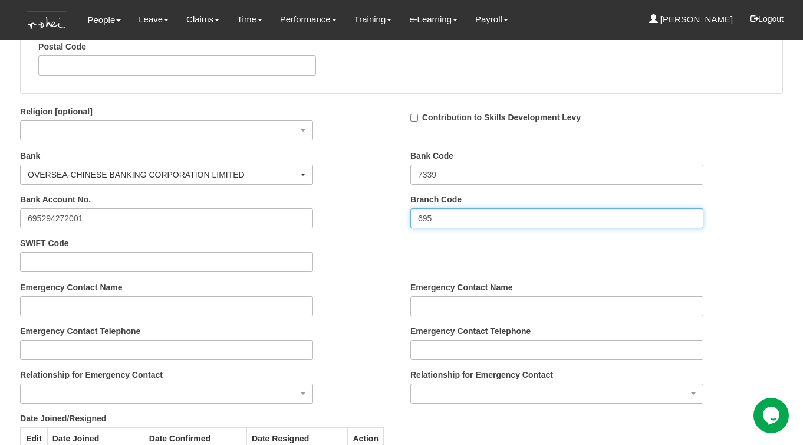
type input "695"
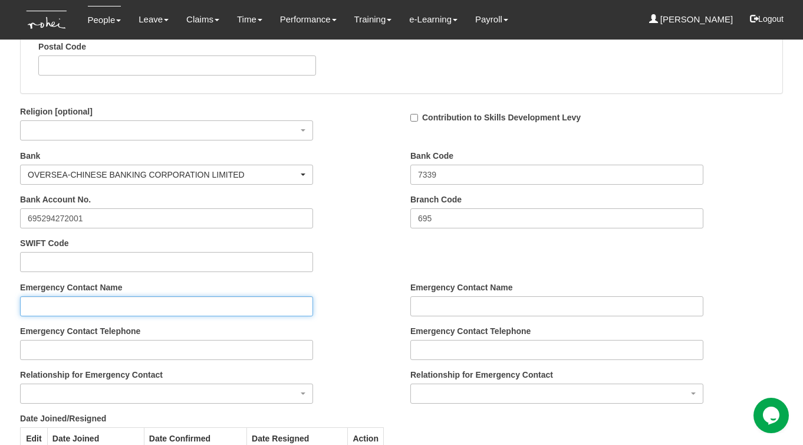
click at [37, 308] on input "Emergency Contact Name" at bounding box center [166, 306] width 293 height 20
type input "H"
type input "Jahan"
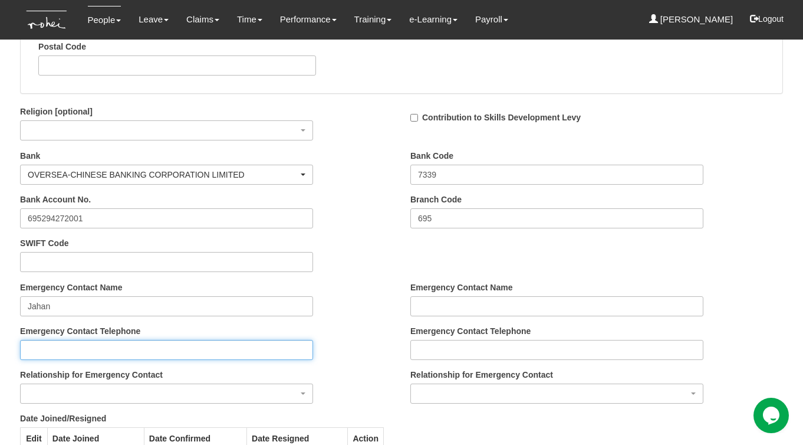
click at [239, 348] on input "Emergency Contact Telephone" at bounding box center [166, 350] width 293 height 20
paste input "62600668"
type input "62600668"
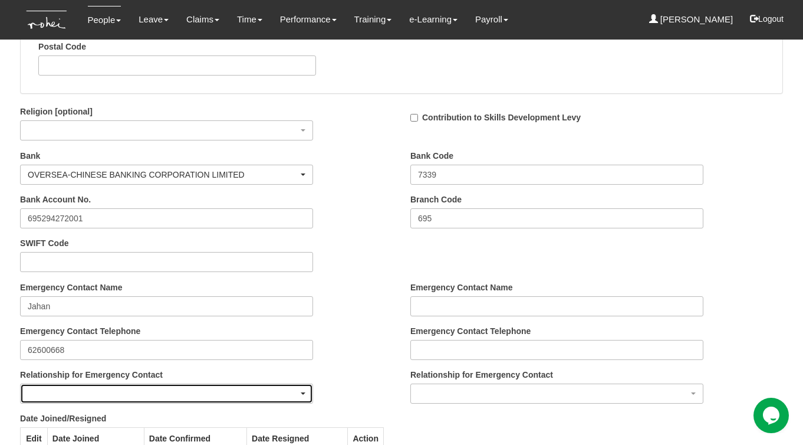
click at [231, 389] on div "button" at bounding box center [167, 393] width 292 height 19
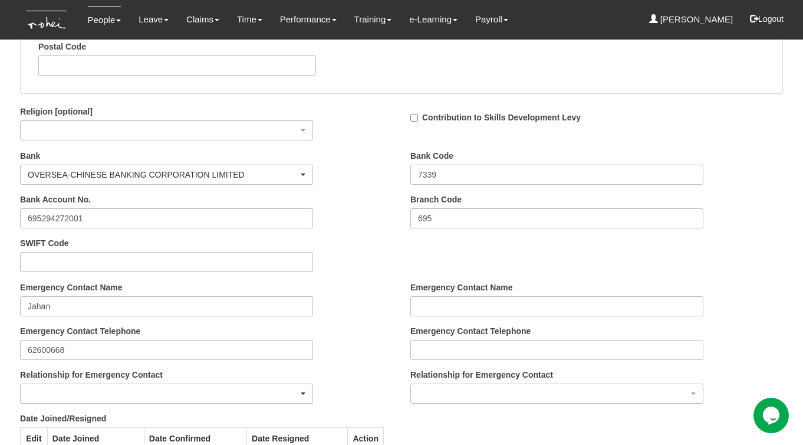
scroll to position [1177, 0]
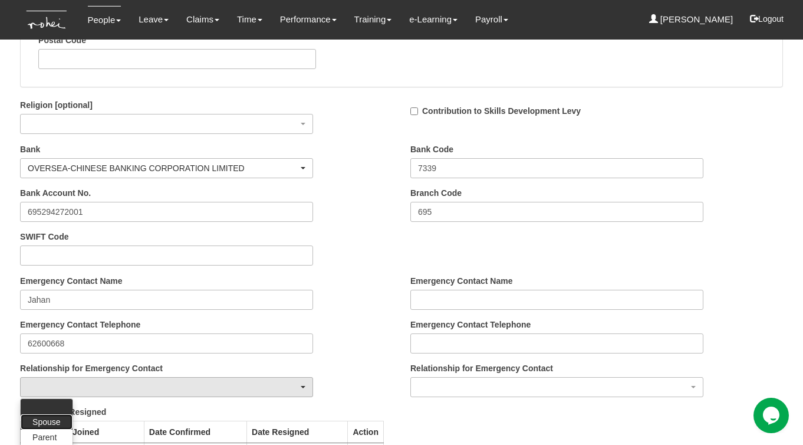
click at [55, 414] on link "Spouse" at bounding box center [46, 421] width 51 height 15
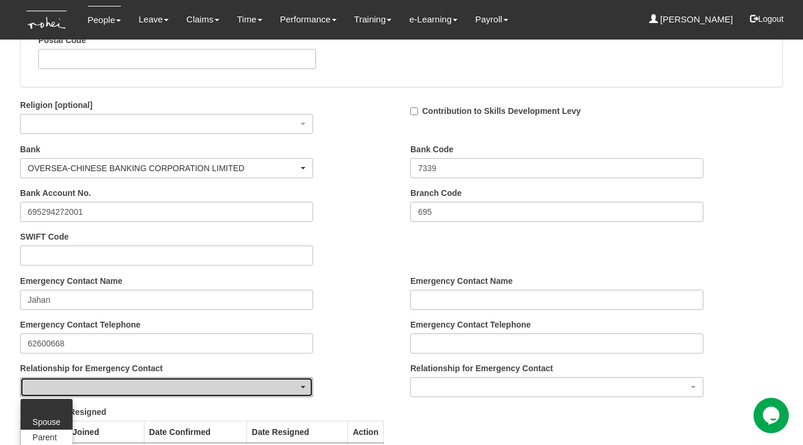
select select "Spouse"
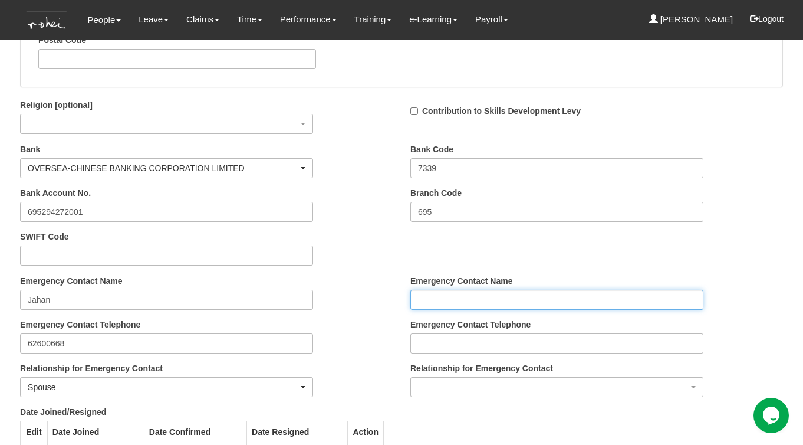
click at [457, 300] on input "Emergency Contact Name" at bounding box center [556, 299] width 293 height 20
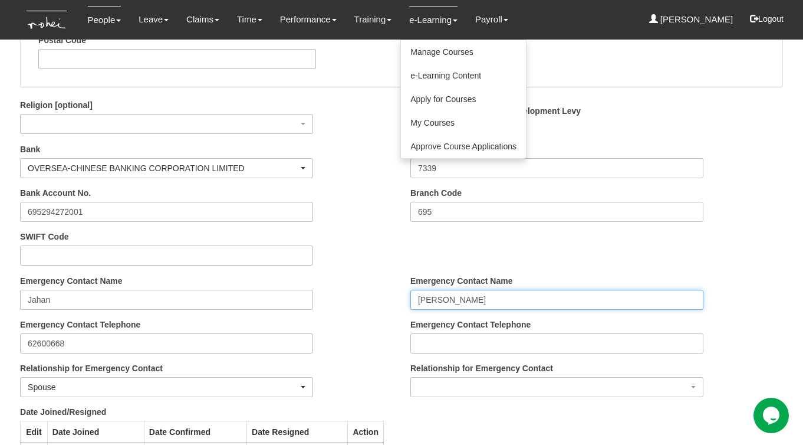
type input "John"
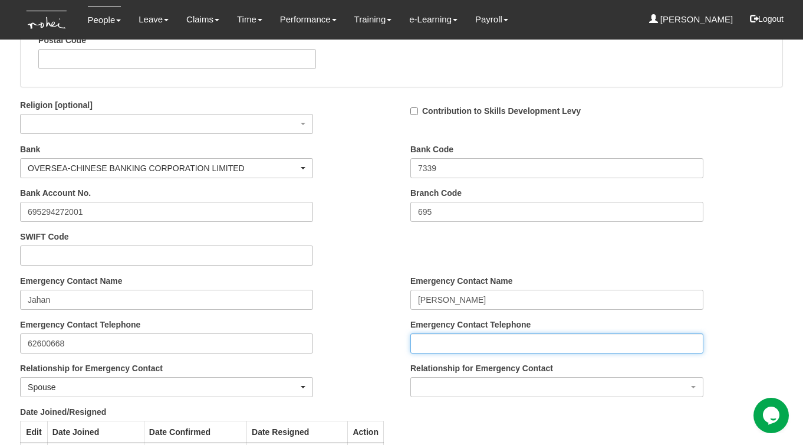
click at [421, 342] on input "Emergency Contact Telephone" at bounding box center [556, 343] width 293 height 20
paste input "96785893"
type input "96785893"
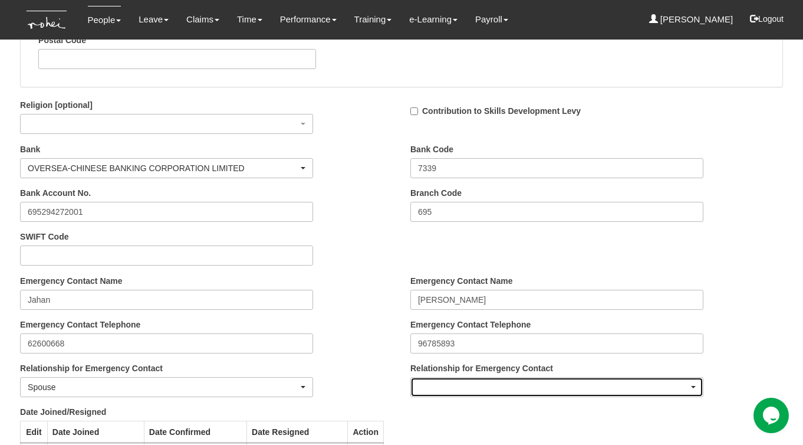
click at [434, 383] on div "button" at bounding box center [557, 386] width 292 height 19
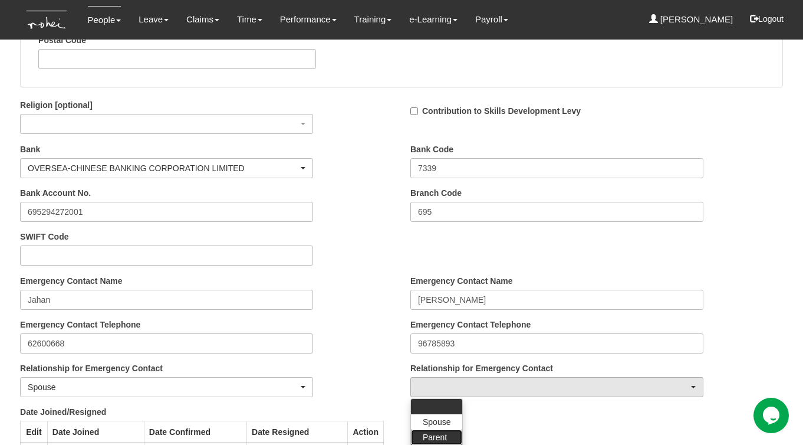
click at [436, 432] on span "Parent" at bounding box center [435, 437] width 24 height 12
select select "Parent"
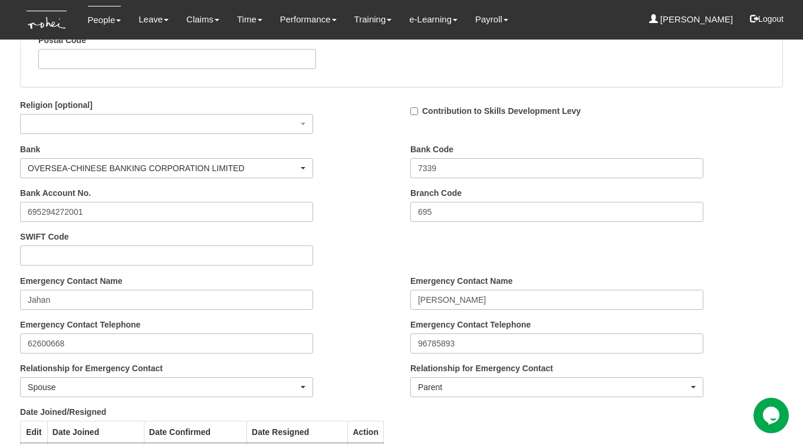
click at [315, 294] on div "Emergency Contact Name Jahan" at bounding box center [166, 292] width 311 height 35
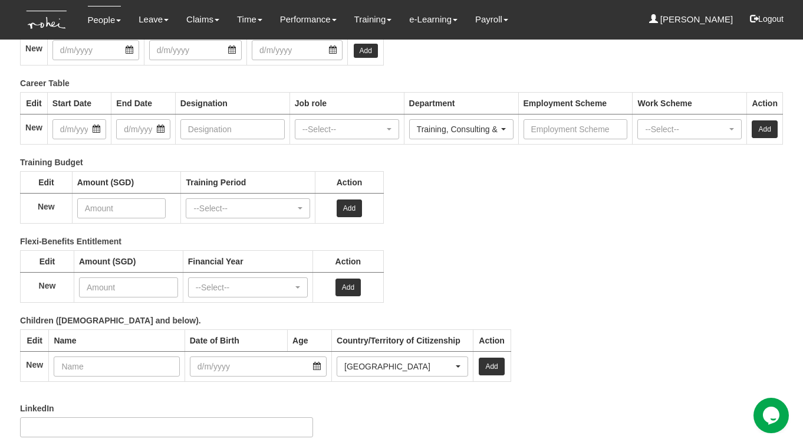
scroll to position [1623, 0]
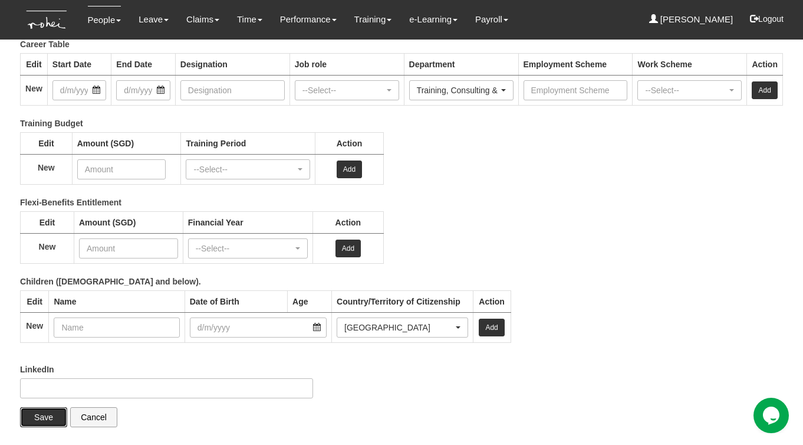
click at [33, 419] on input "Save" at bounding box center [43, 417] width 47 height 20
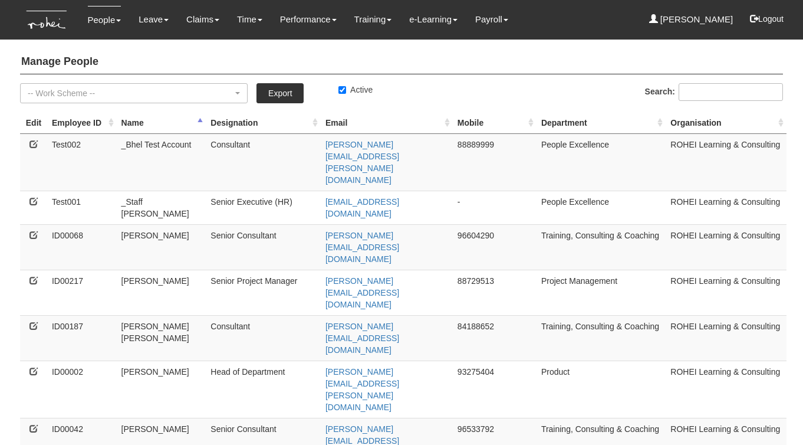
select select "50"
